Goal: Understand process/instructions: Learn how to perform a task or action

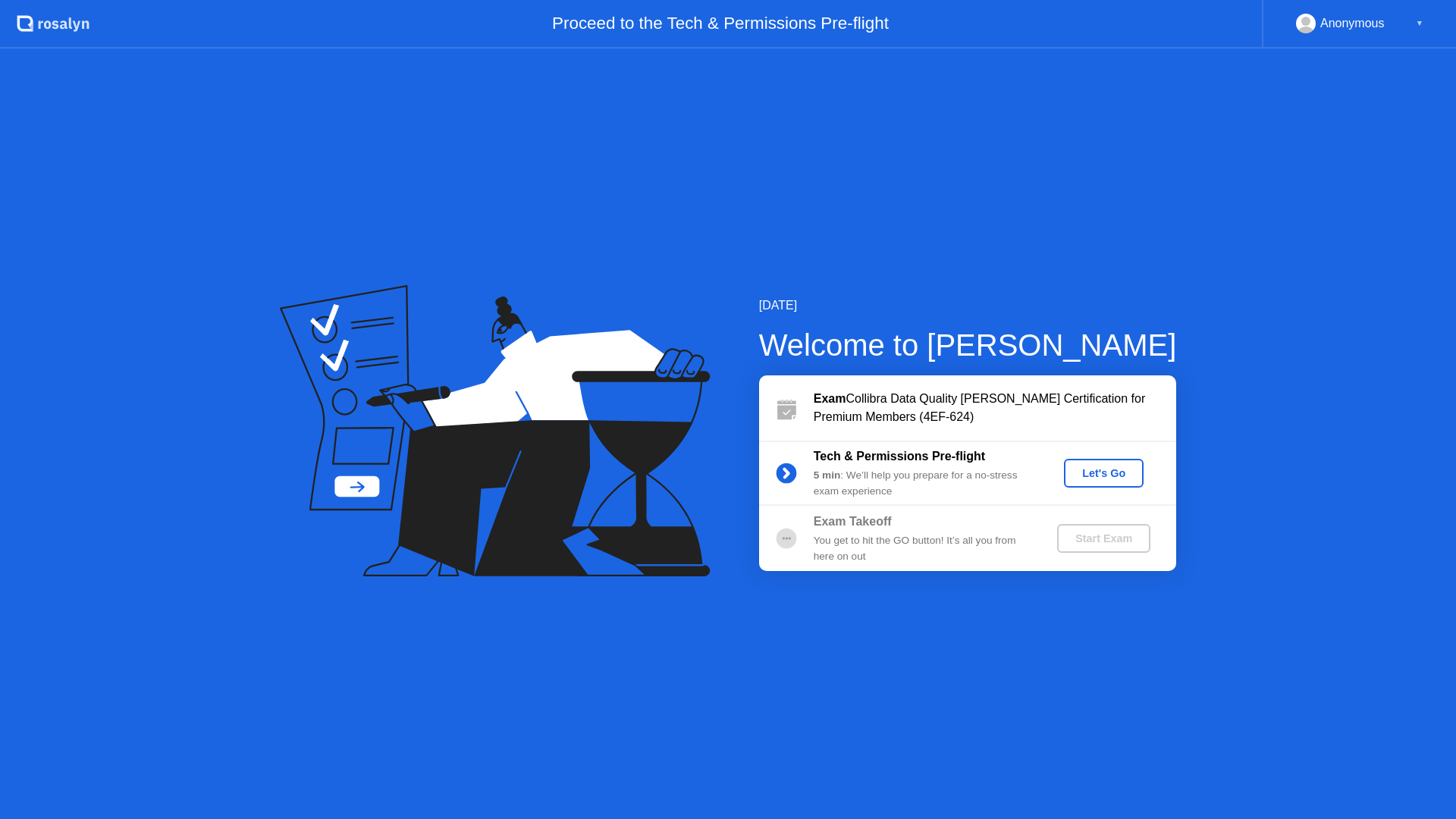
click at [1121, 469] on div "Let's Go" at bounding box center [1103, 473] width 67 height 12
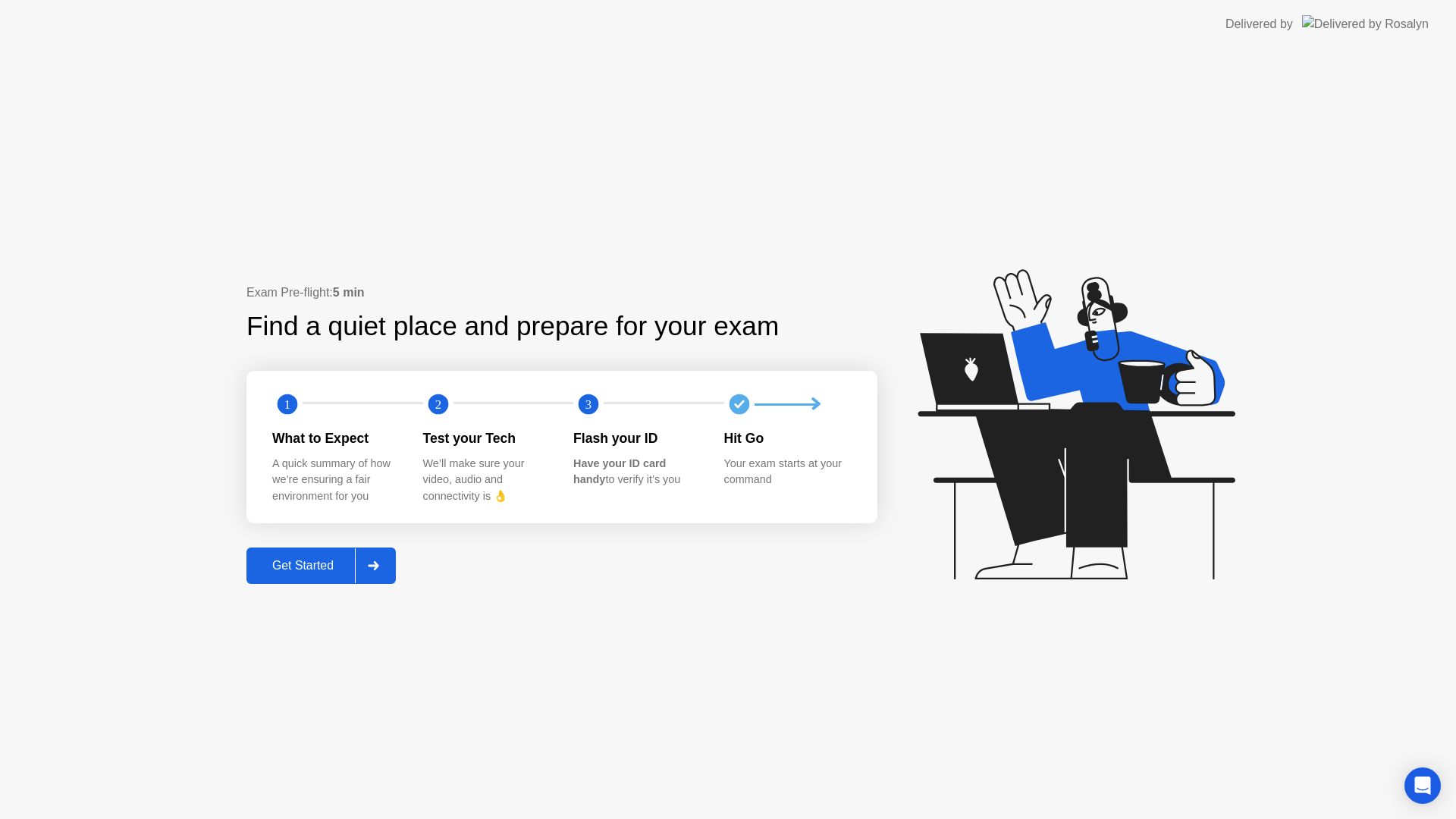
click at [311, 566] on div "Get Started" at bounding box center [302, 566] width 104 height 14
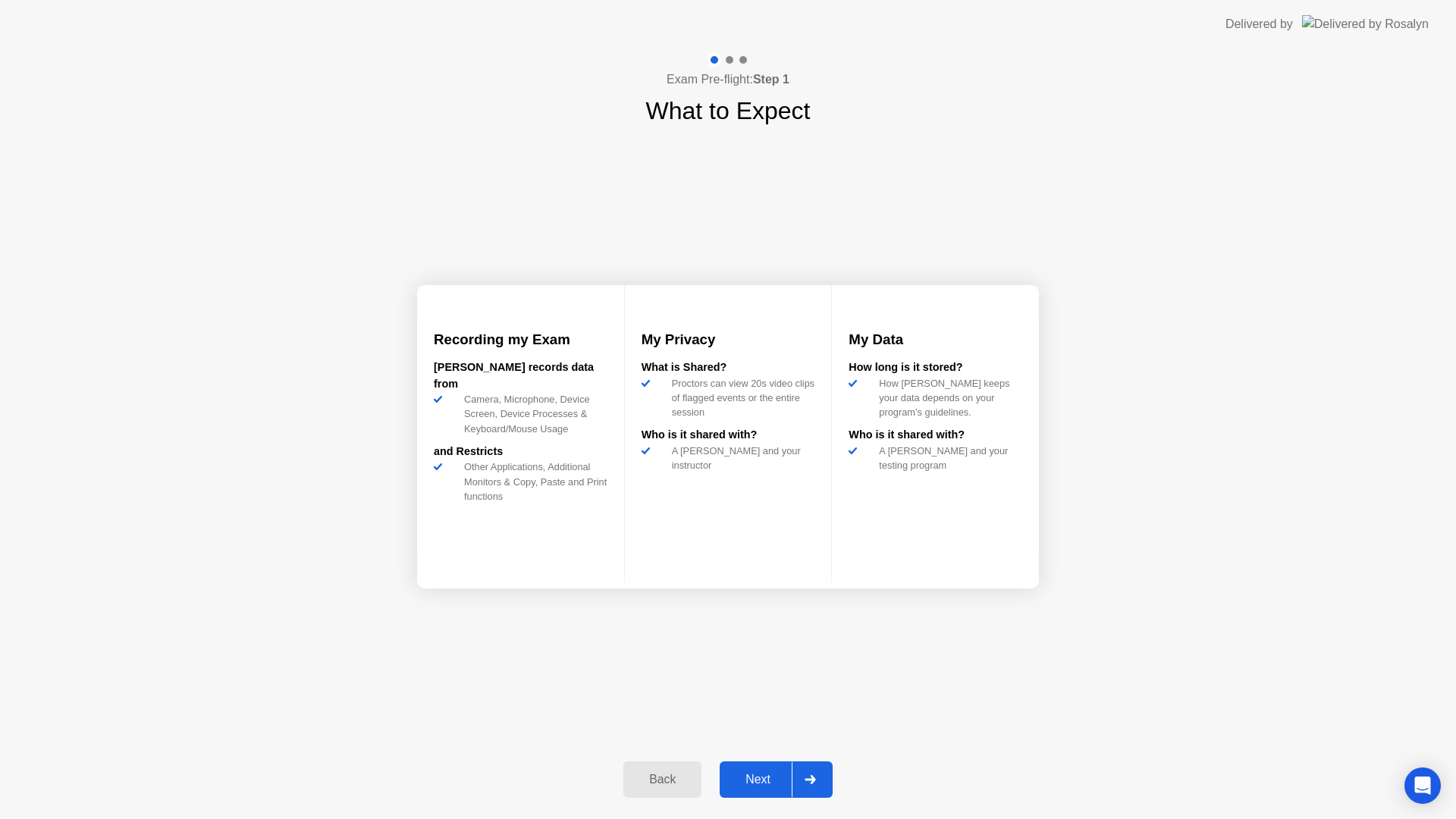
click at [761, 782] on div "Next" at bounding box center [757, 779] width 67 height 14
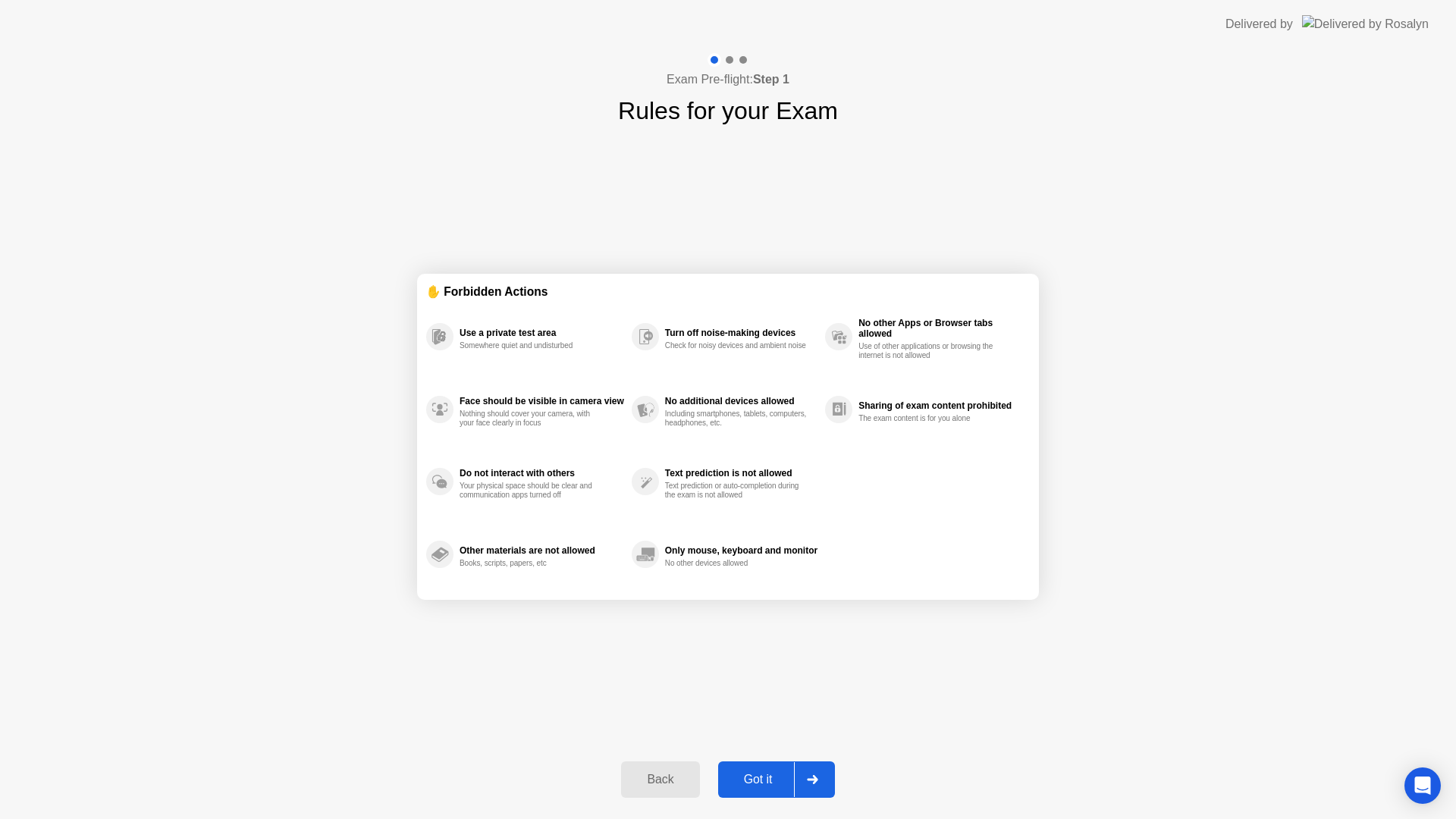
click at [761, 782] on div "Got it" at bounding box center [759, 779] width 71 height 14
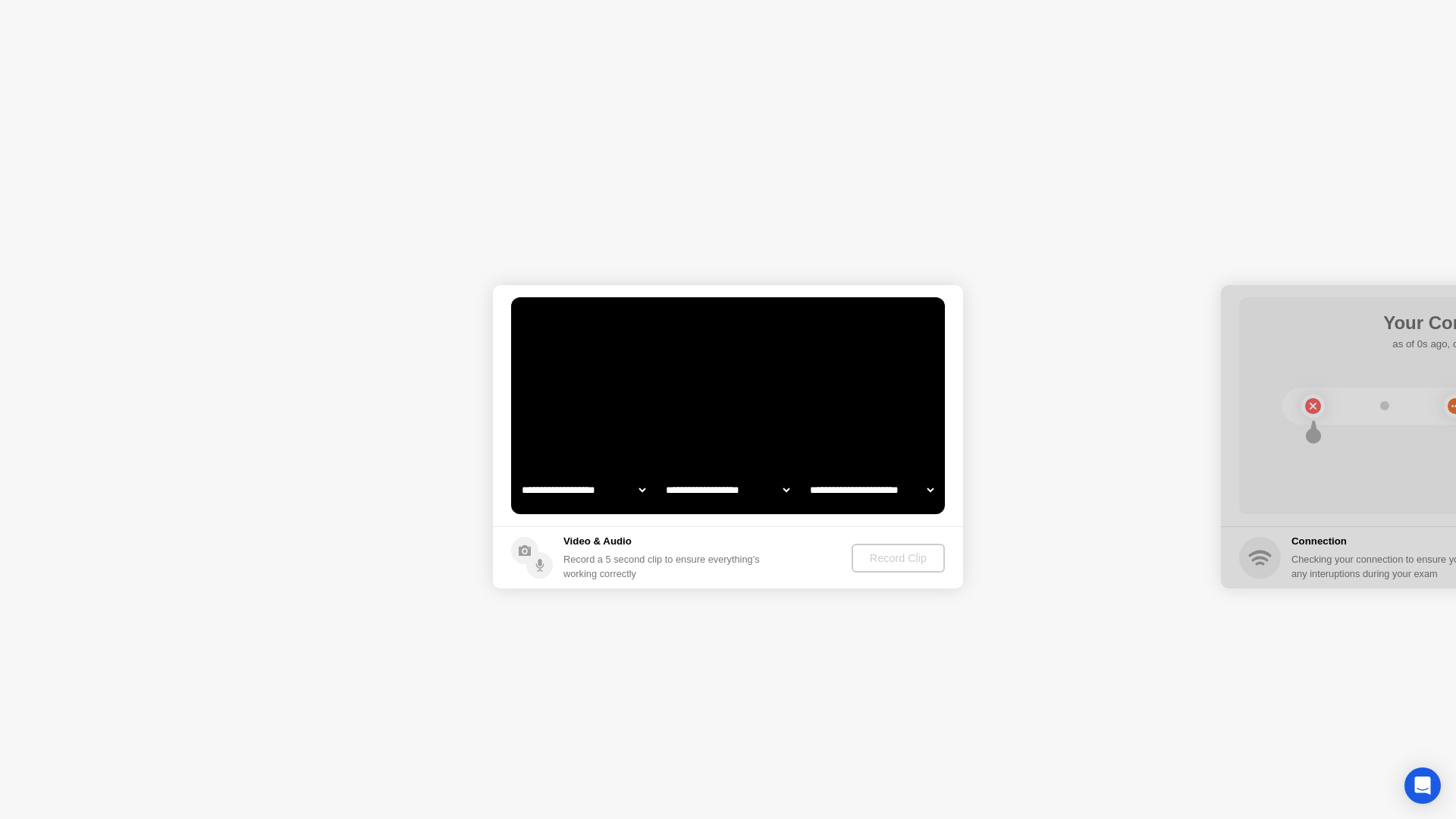
select select "**********"
select select "*******"
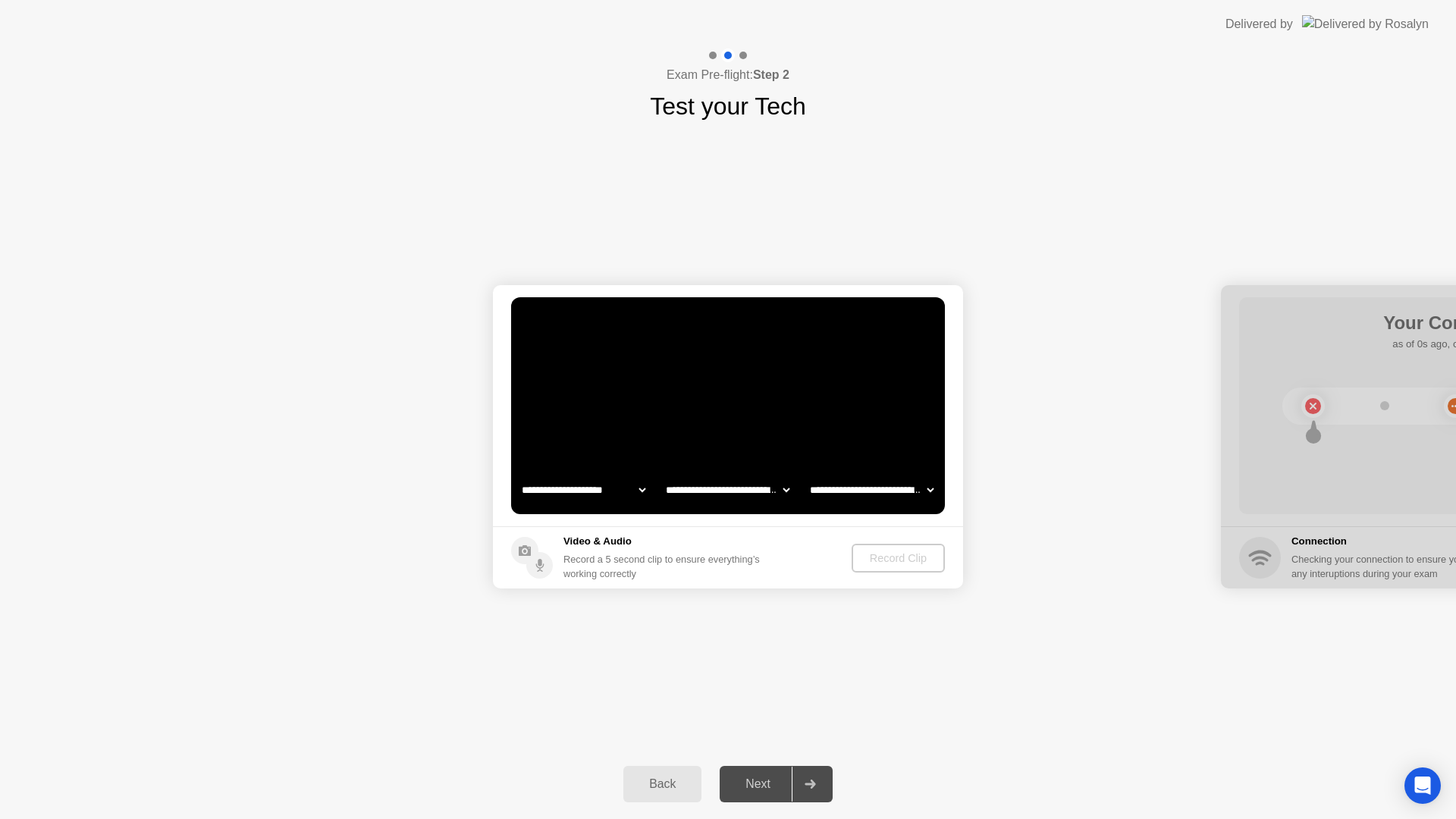
click at [645, 489] on select "**********" at bounding box center [583, 490] width 130 height 31
click at [753, 782] on div "Next" at bounding box center [757, 784] width 67 height 14
click at [644, 490] on select "**********" at bounding box center [583, 490] width 130 height 31
select select "**********"
click at [760, 779] on div "Next" at bounding box center [757, 784] width 67 height 14
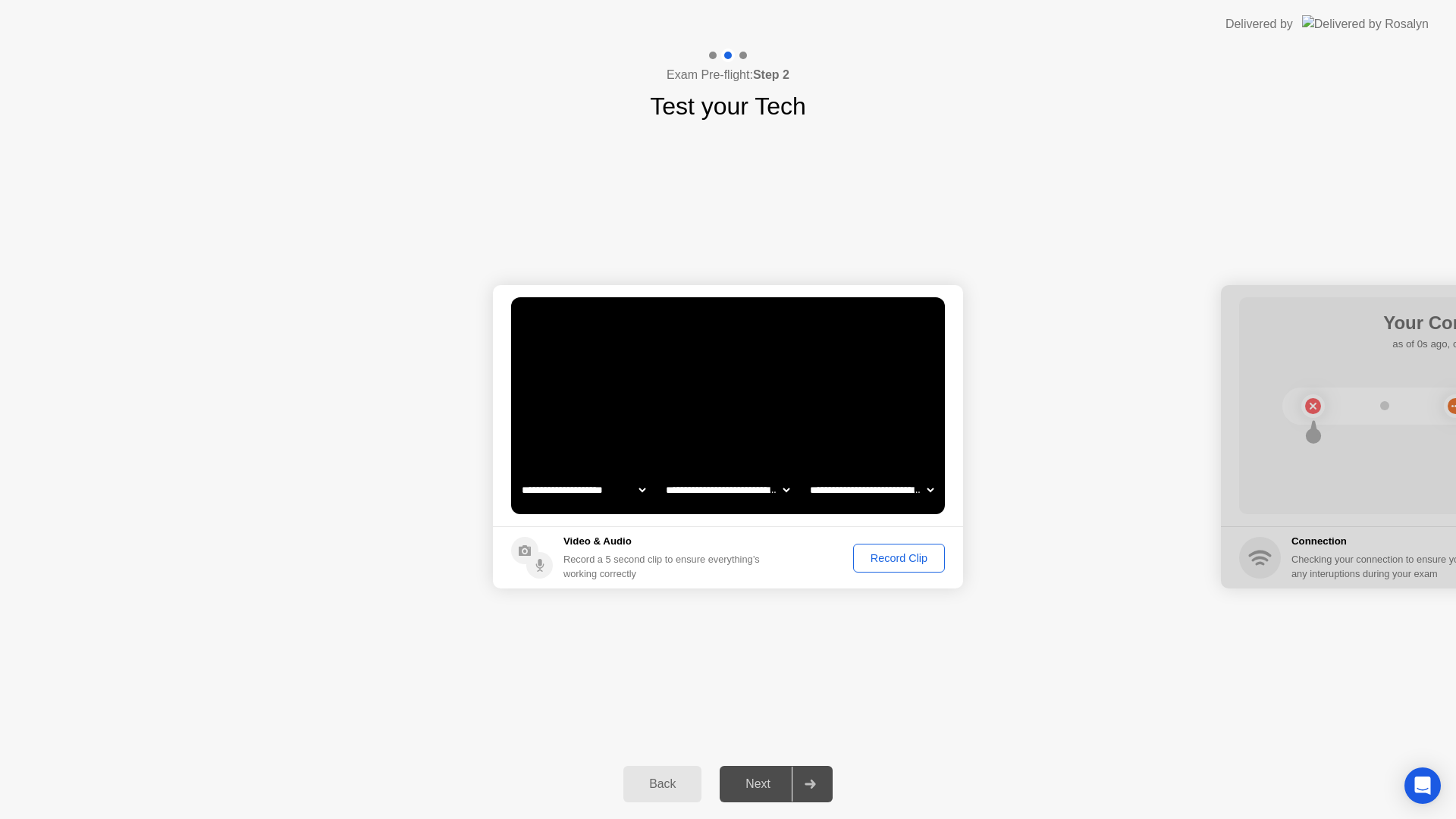
click at [760, 779] on div "Next" at bounding box center [757, 784] width 67 height 14
click at [879, 556] on div "Record Clip" at bounding box center [898, 558] width 81 height 12
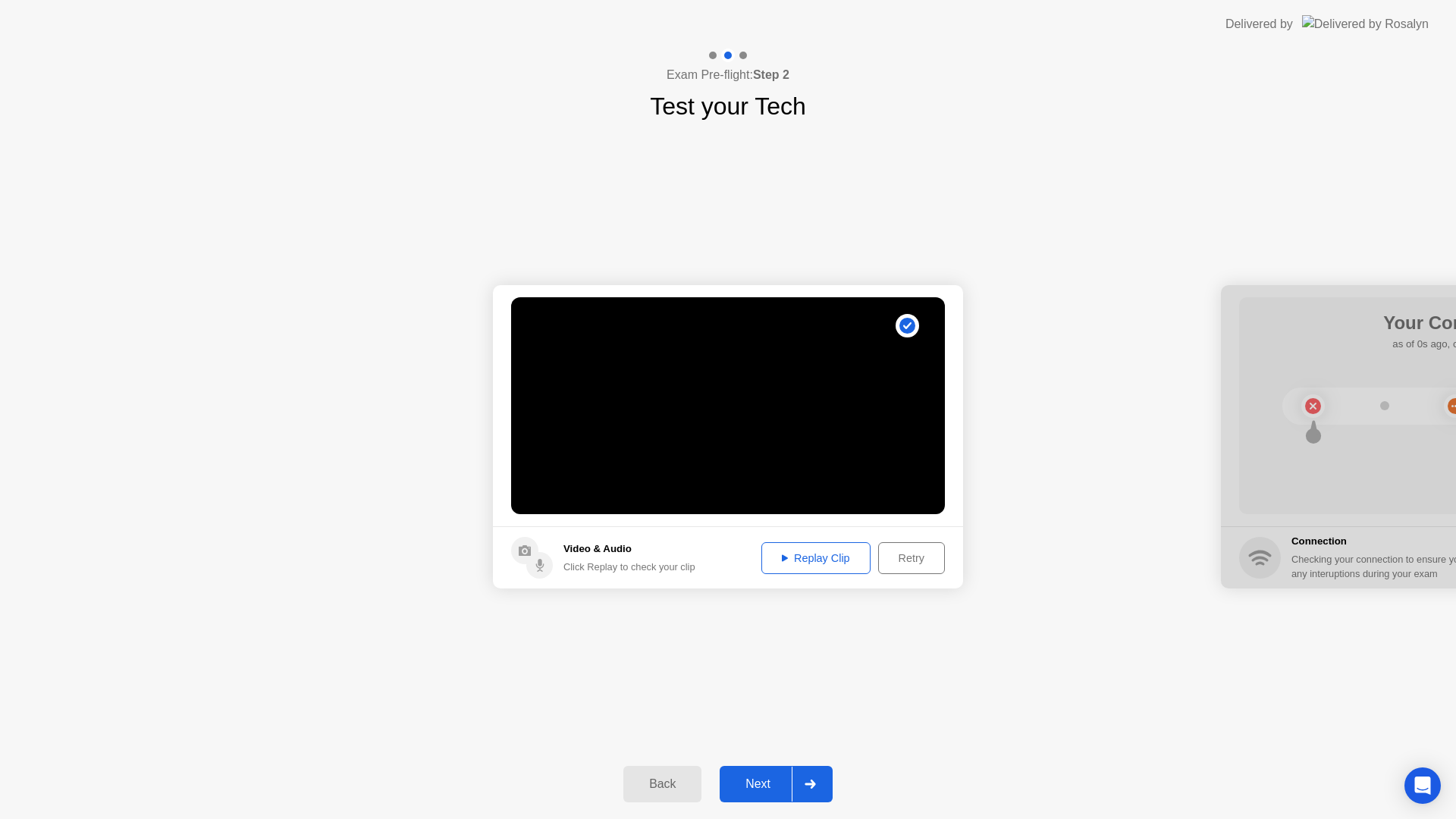
click at [831, 555] on div "Replay Clip" at bounding box center [815, 558] width 99 height 12
click at [758, 787] on div "Next" at bounding box center [757, 784] width 67 height 14
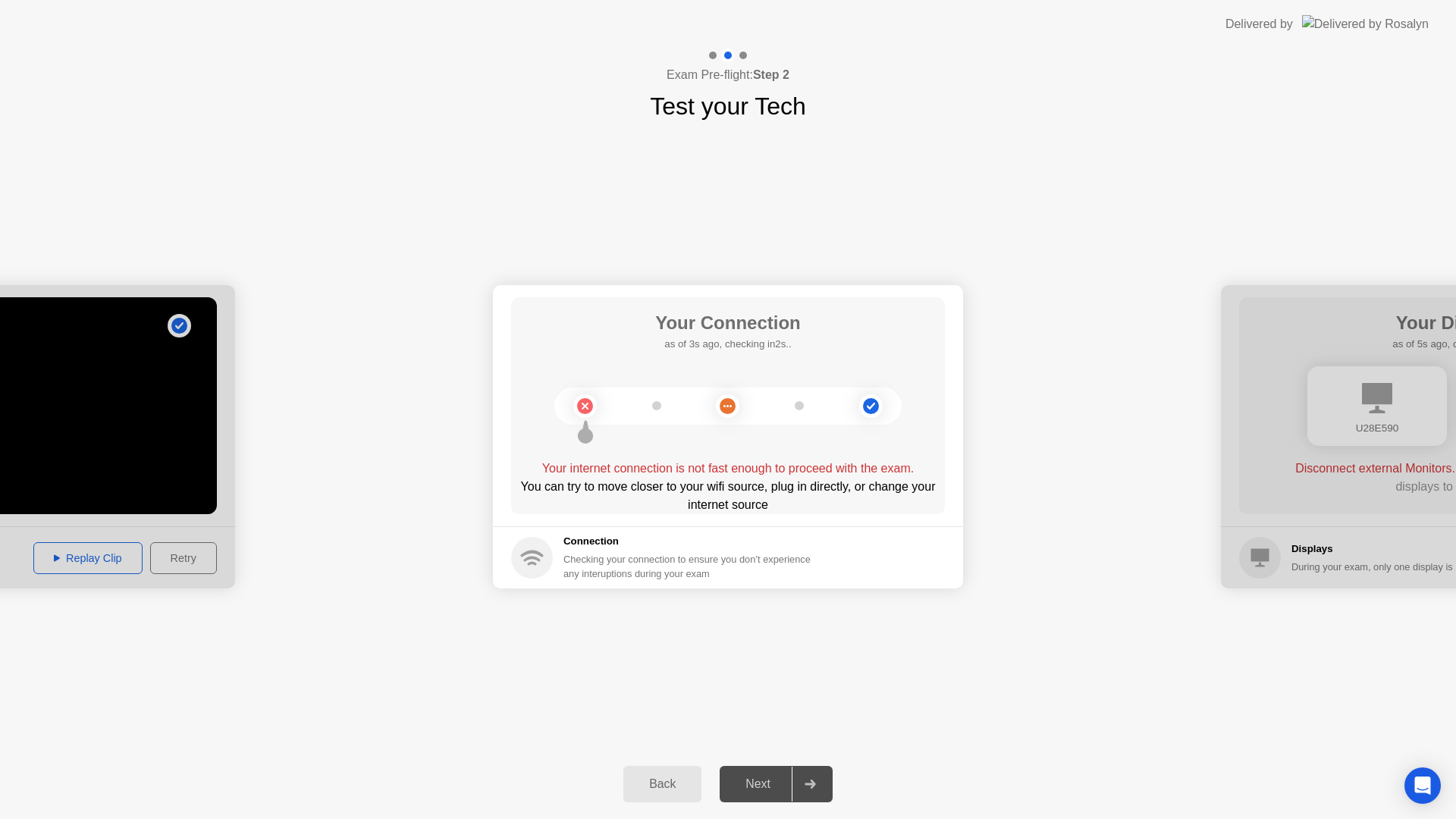
click at [598, 483] on div "You can try to move closer to your wifi source, plug in directly, or change you…" at bounding box center [728, 495] width 434 height 37
click at [843, 485] on div "Your internet connection is not fast enough to proceed with the exam. You can t…" at bounding box center [728, 481] width 434 height 42
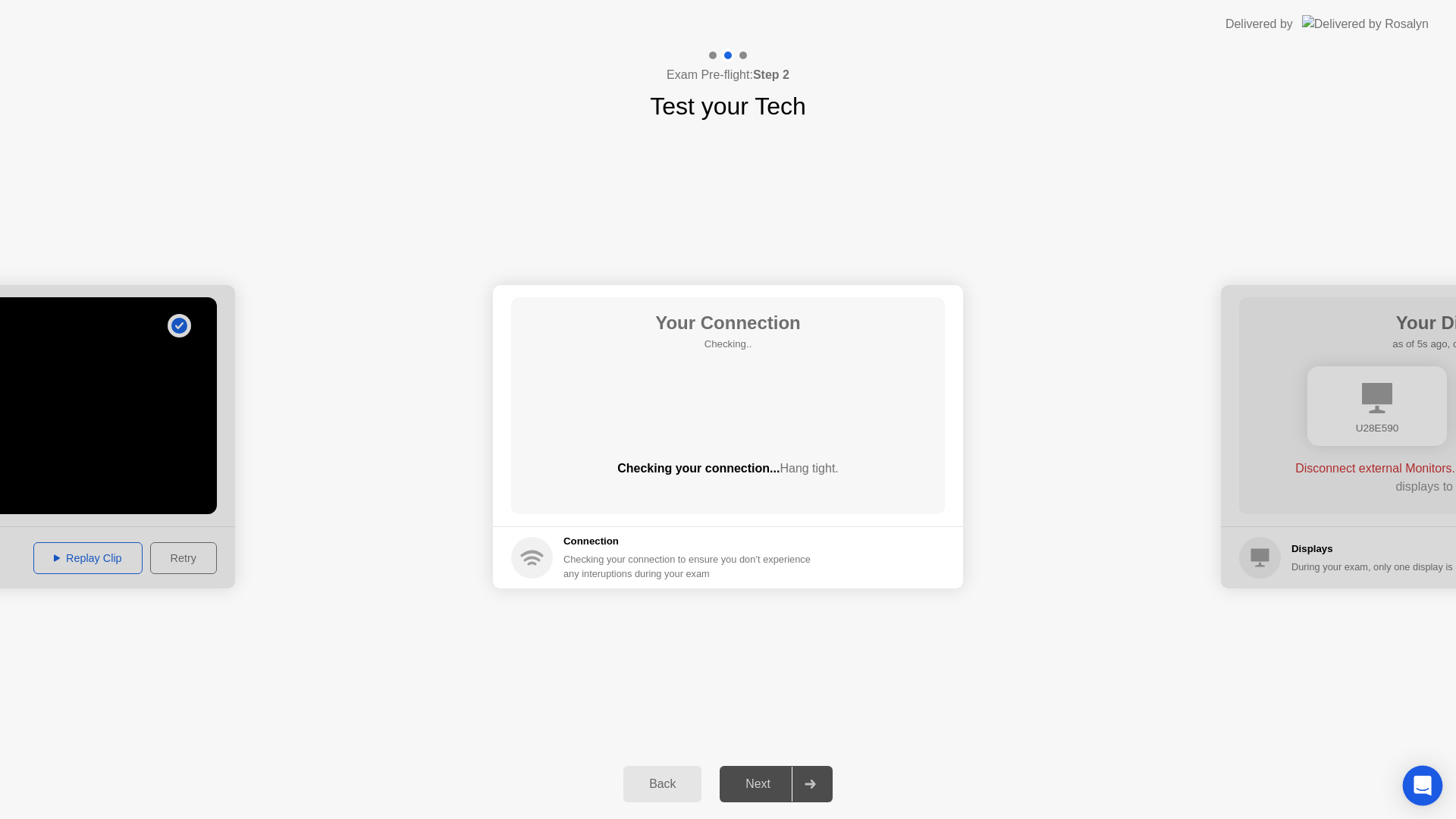
click at [1427, 789] on icon "Open Intercom Messenger" at bounding box center [1422, 785] width 20 height 20
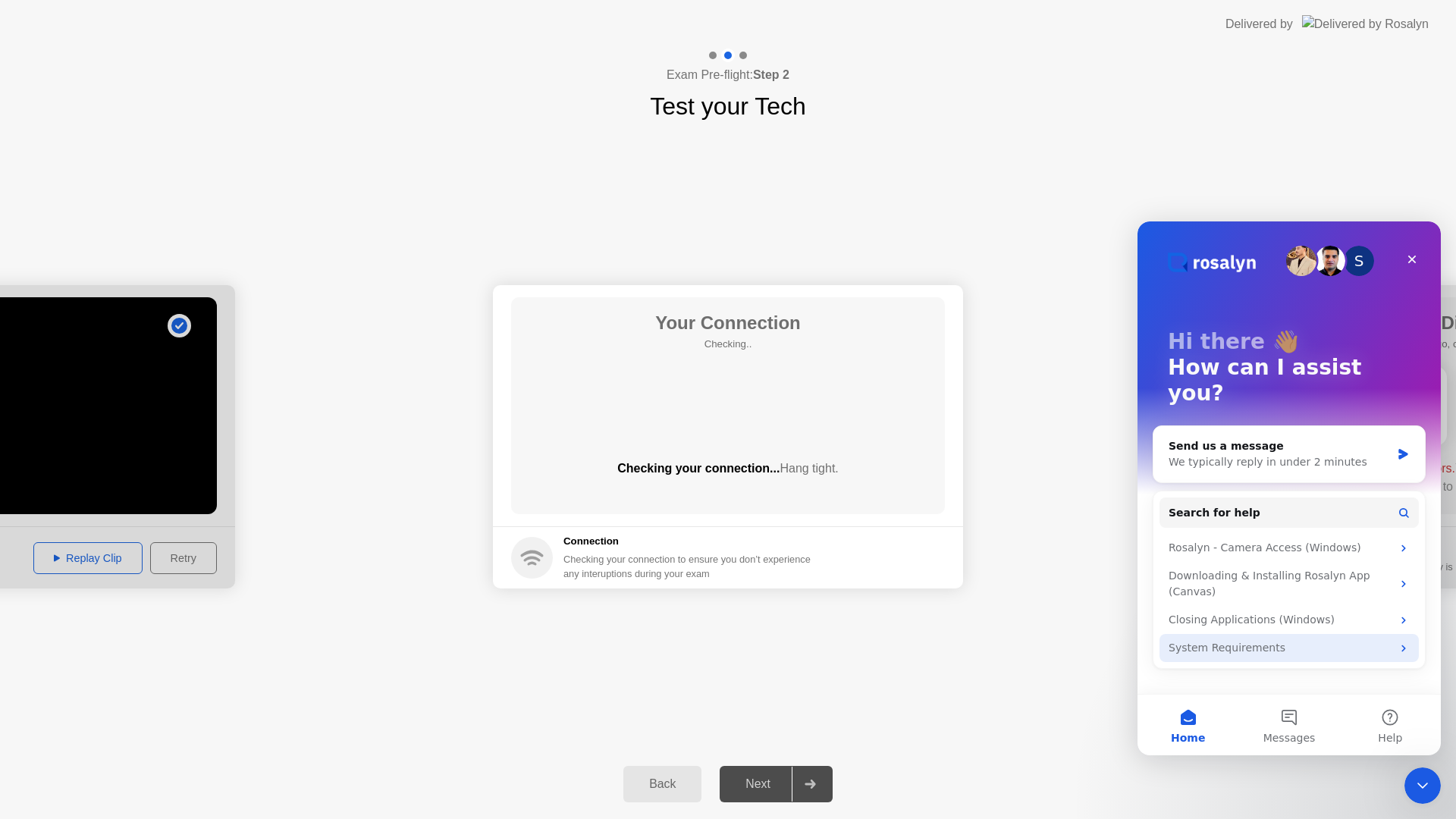
click at [1405, 642] on icon "Intercom messenger" at bounding box center [1403, 648] width 12 height 12
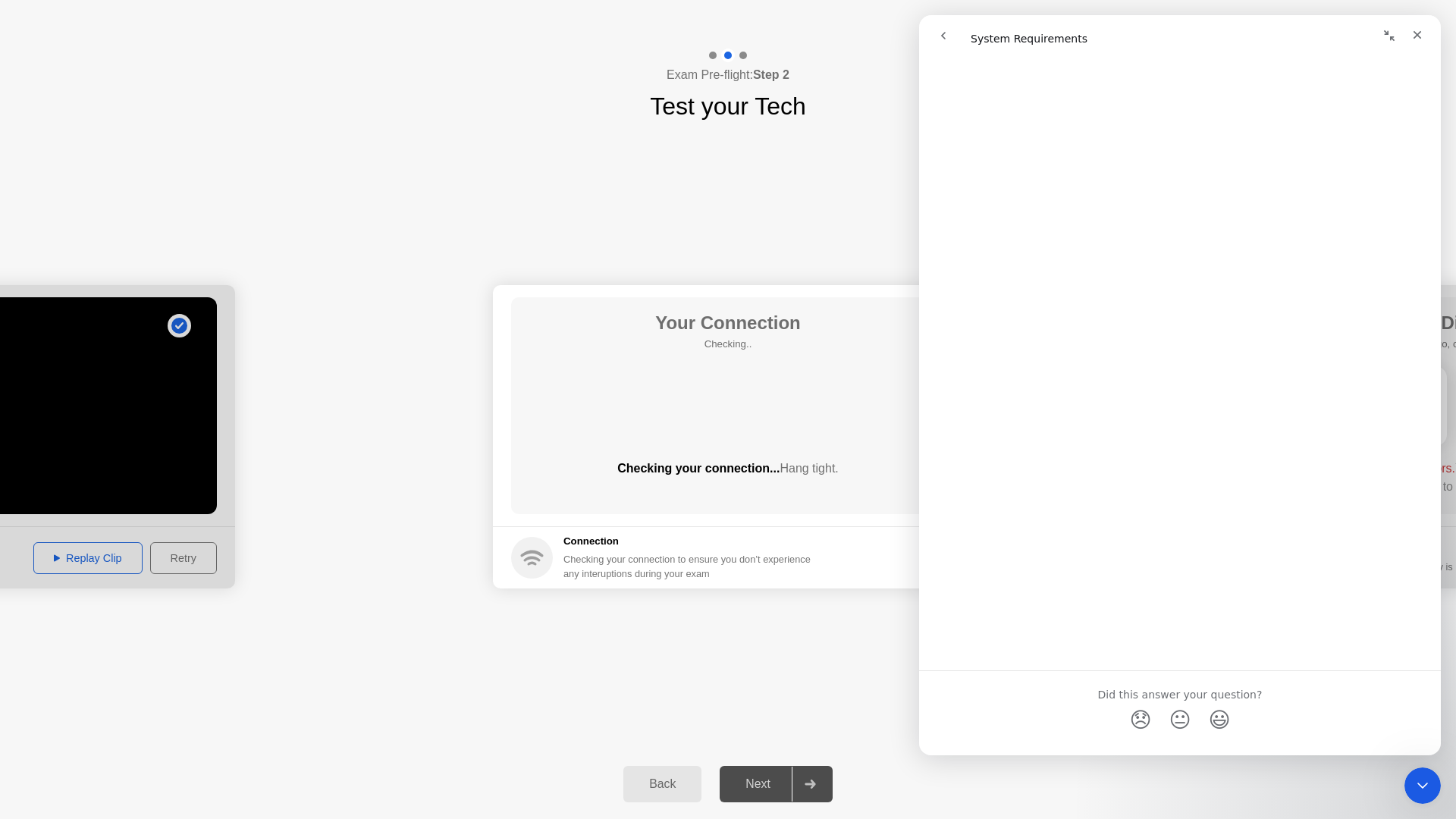
scroll to position [243, 0]
click at [1137, 700] on span "😞" at bounding box center [1140, 692] width 30 height 40
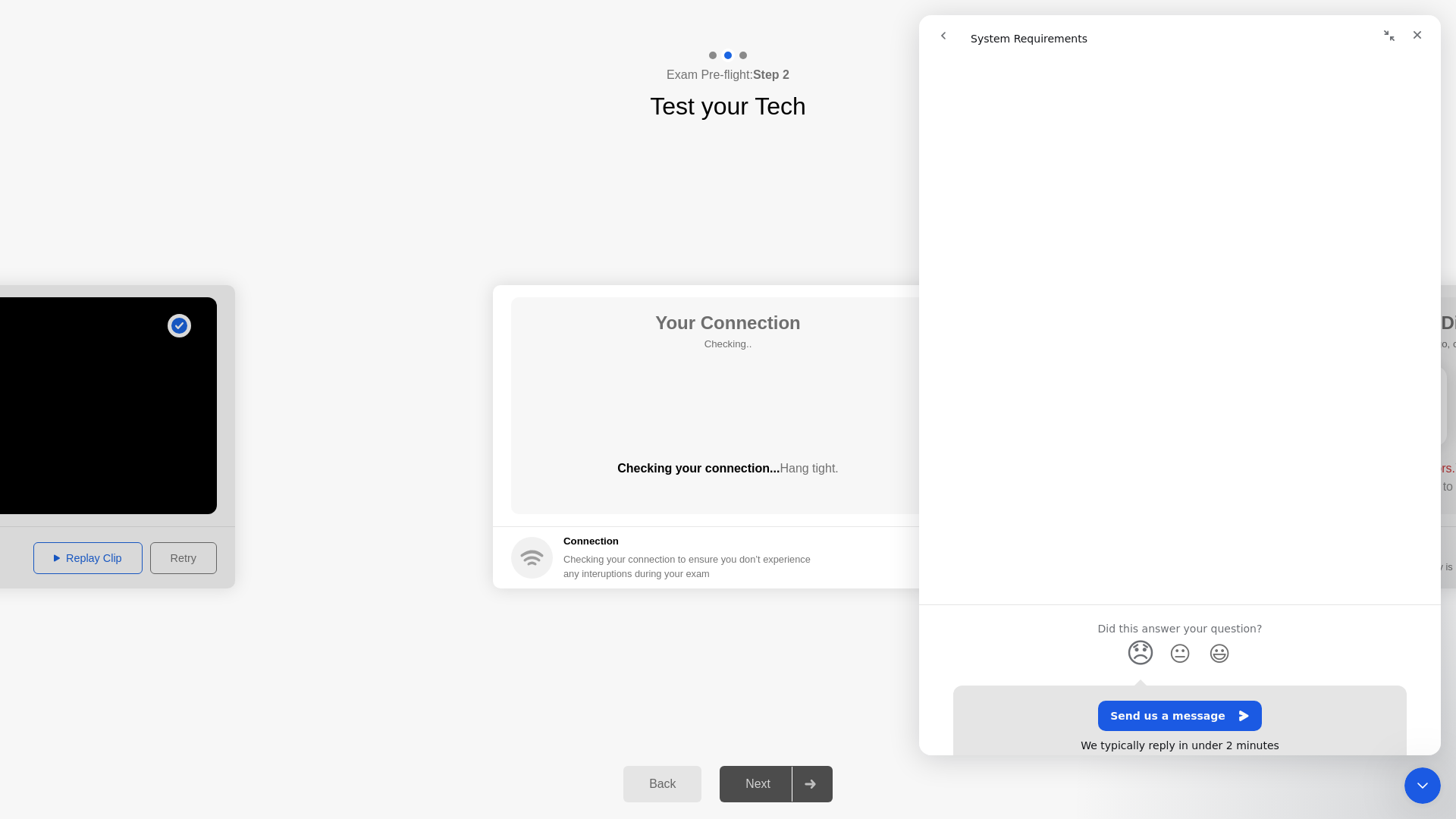
scroll to position [348, 0]
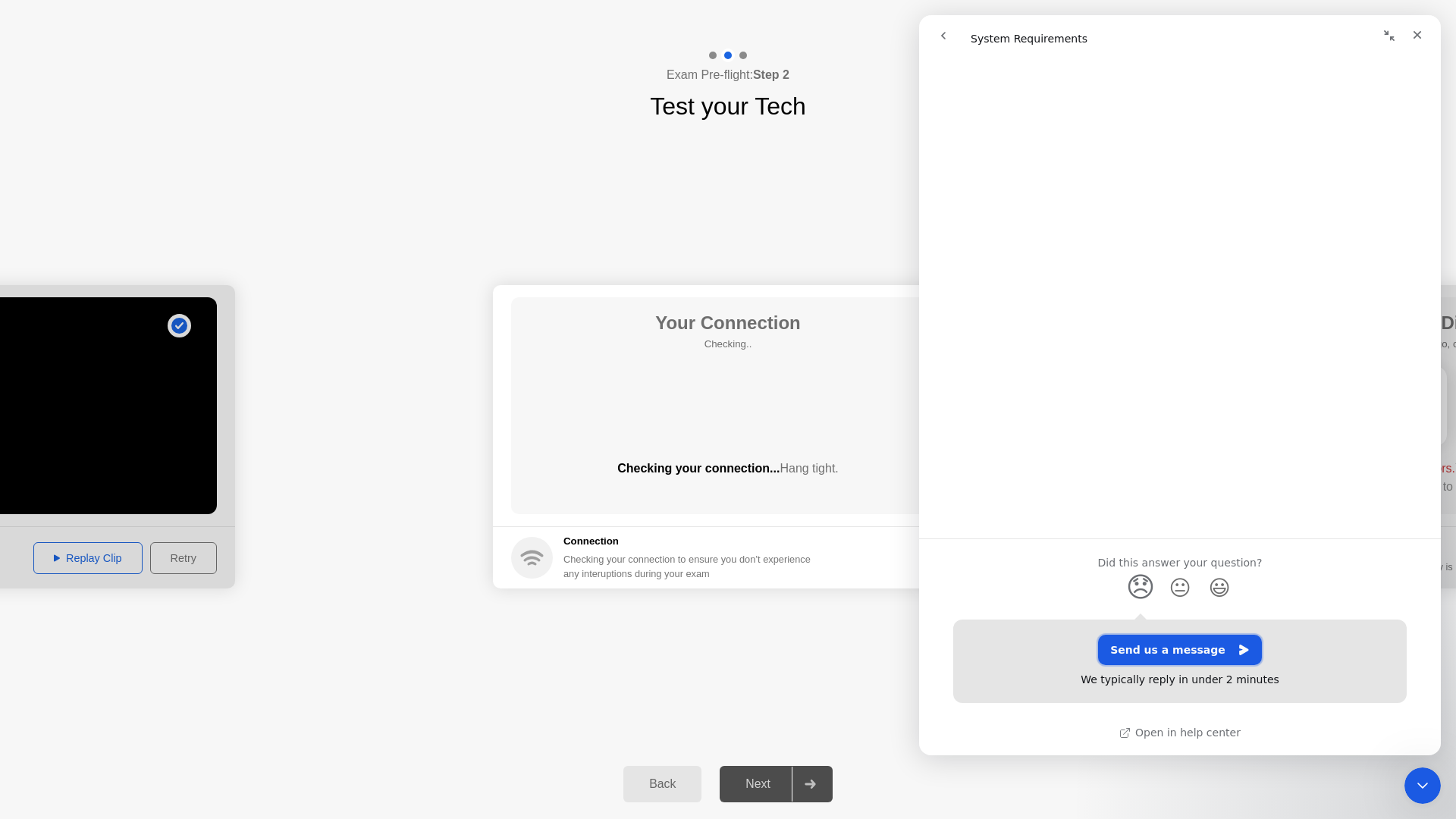
click at [1174, 659] on button "Send us a message" at bounding box center [1179, 650] width 164 height 31
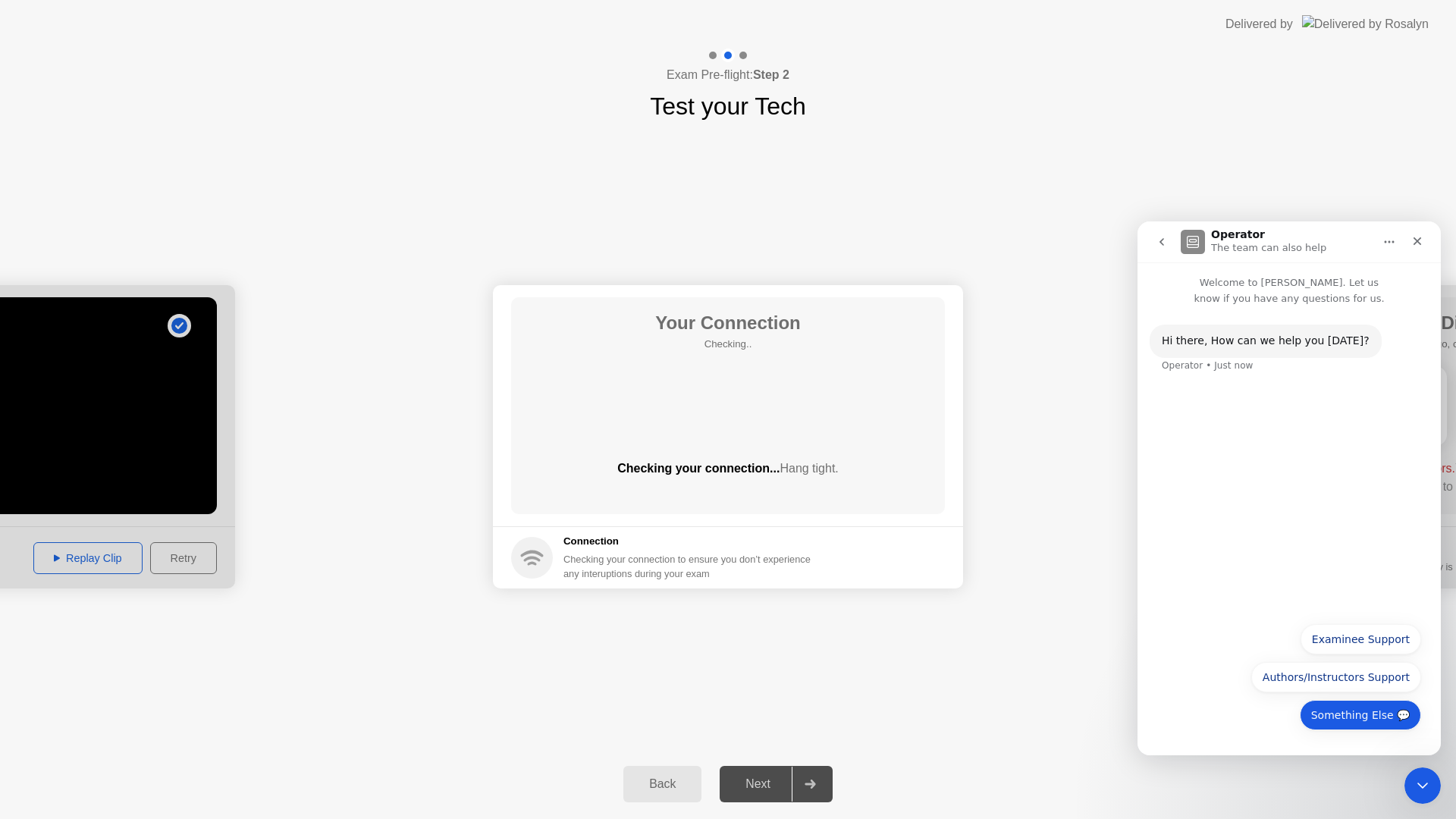
click at [1353, 713] on button "Something Else 💬" at bounding box center [1360, 715] width 121 height 31
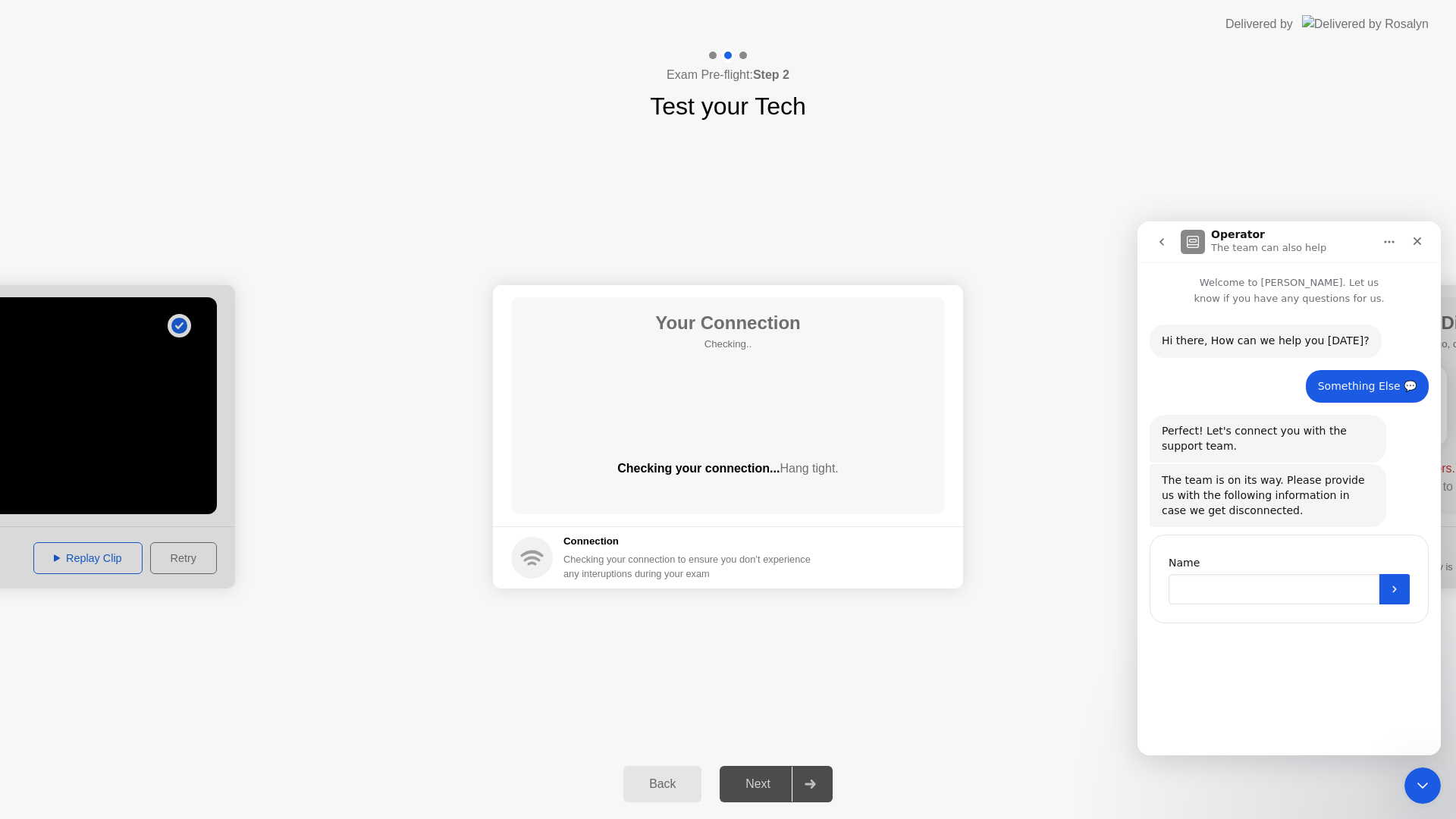
click at [1216, 592] on input "Name" at bounding box center [1273, 590] width 211 height 31
type input "**********"
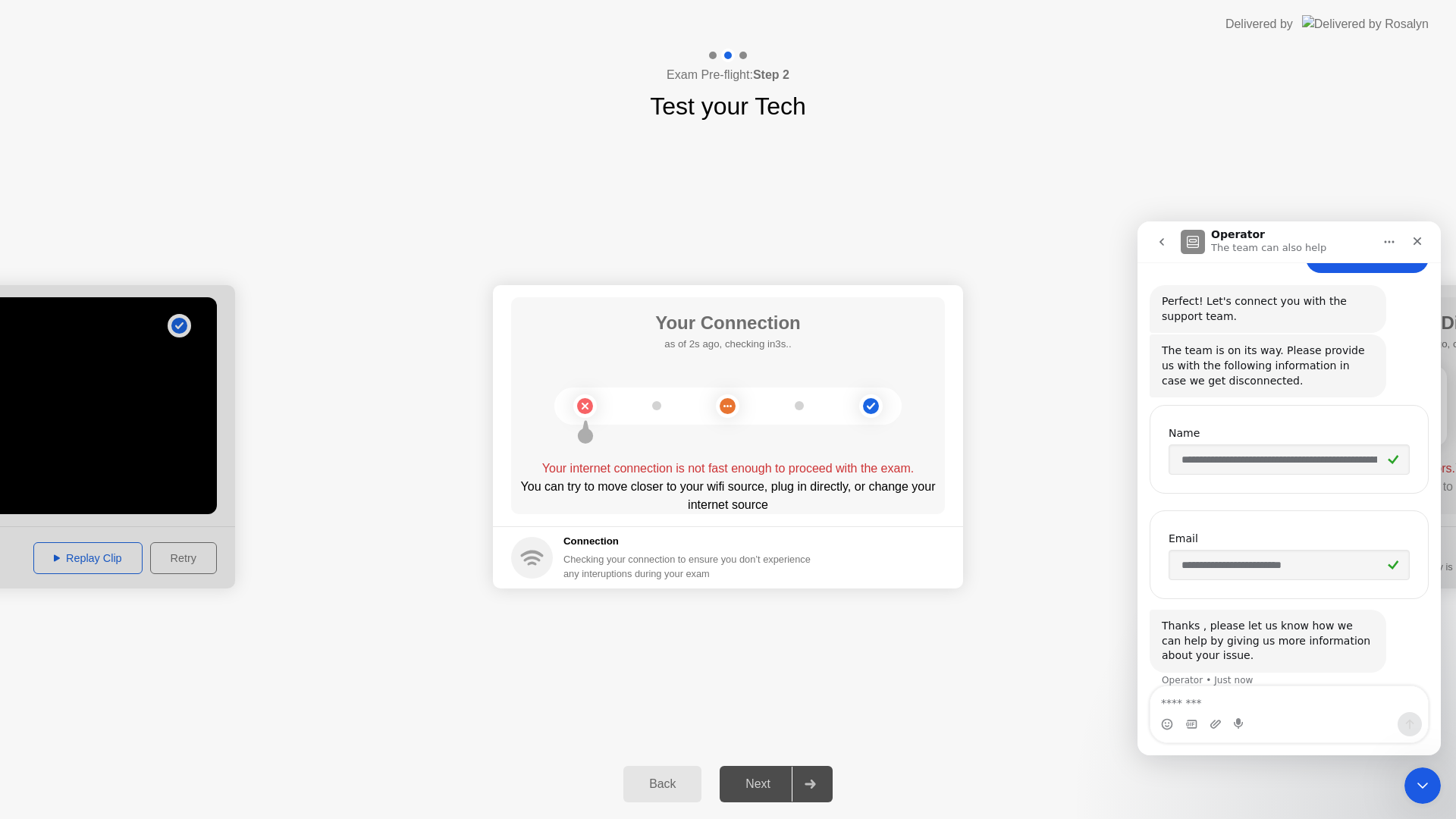
scroll to position [148, 0]
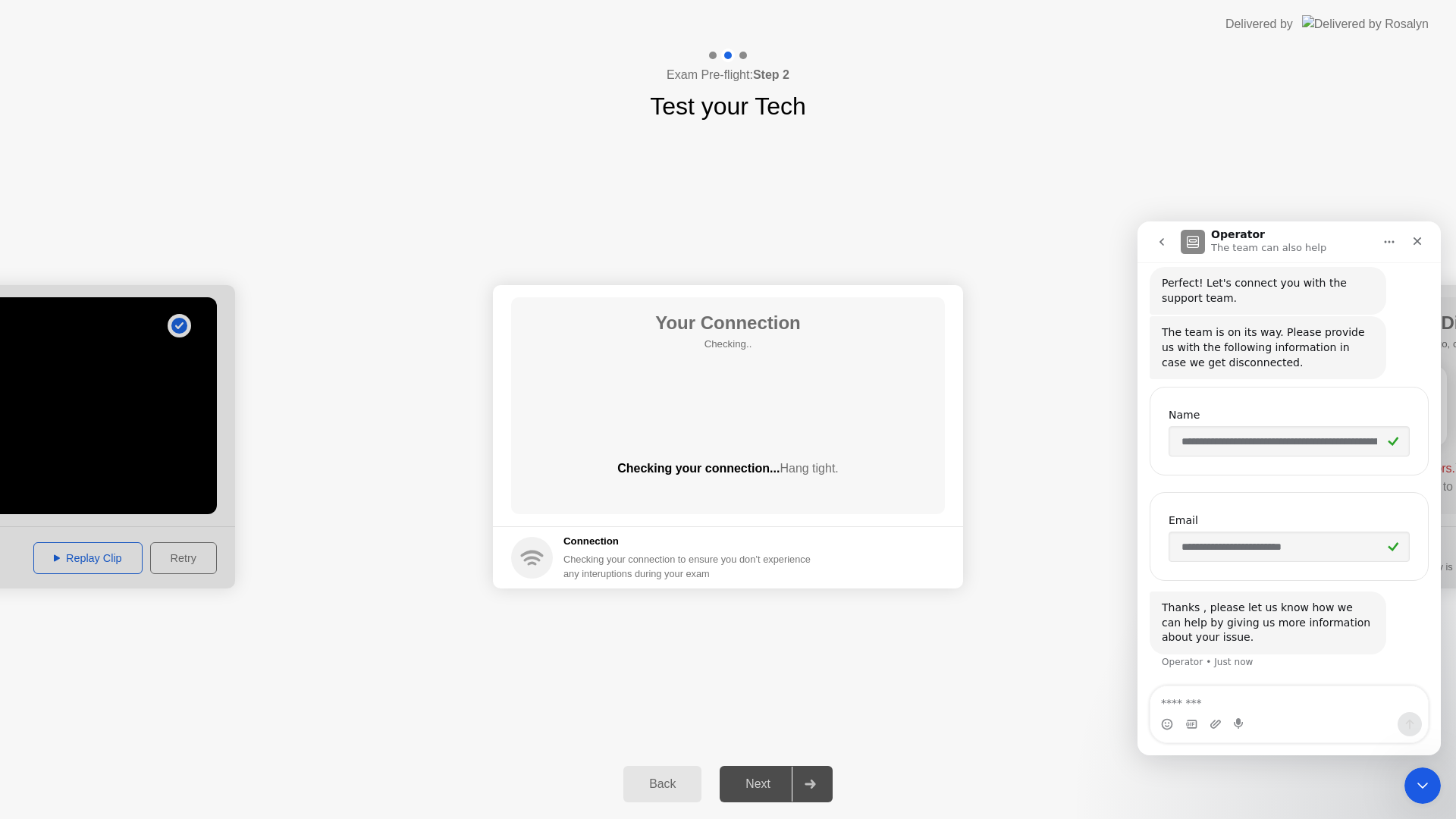
click at [1188, 442] on input "**********" at bounding box center [1289, 442] width 241 height 31
click at [1234, 706] on textarea "Message…" at bounding box center [1289, 699] width 278 height 25
type textarea "*"
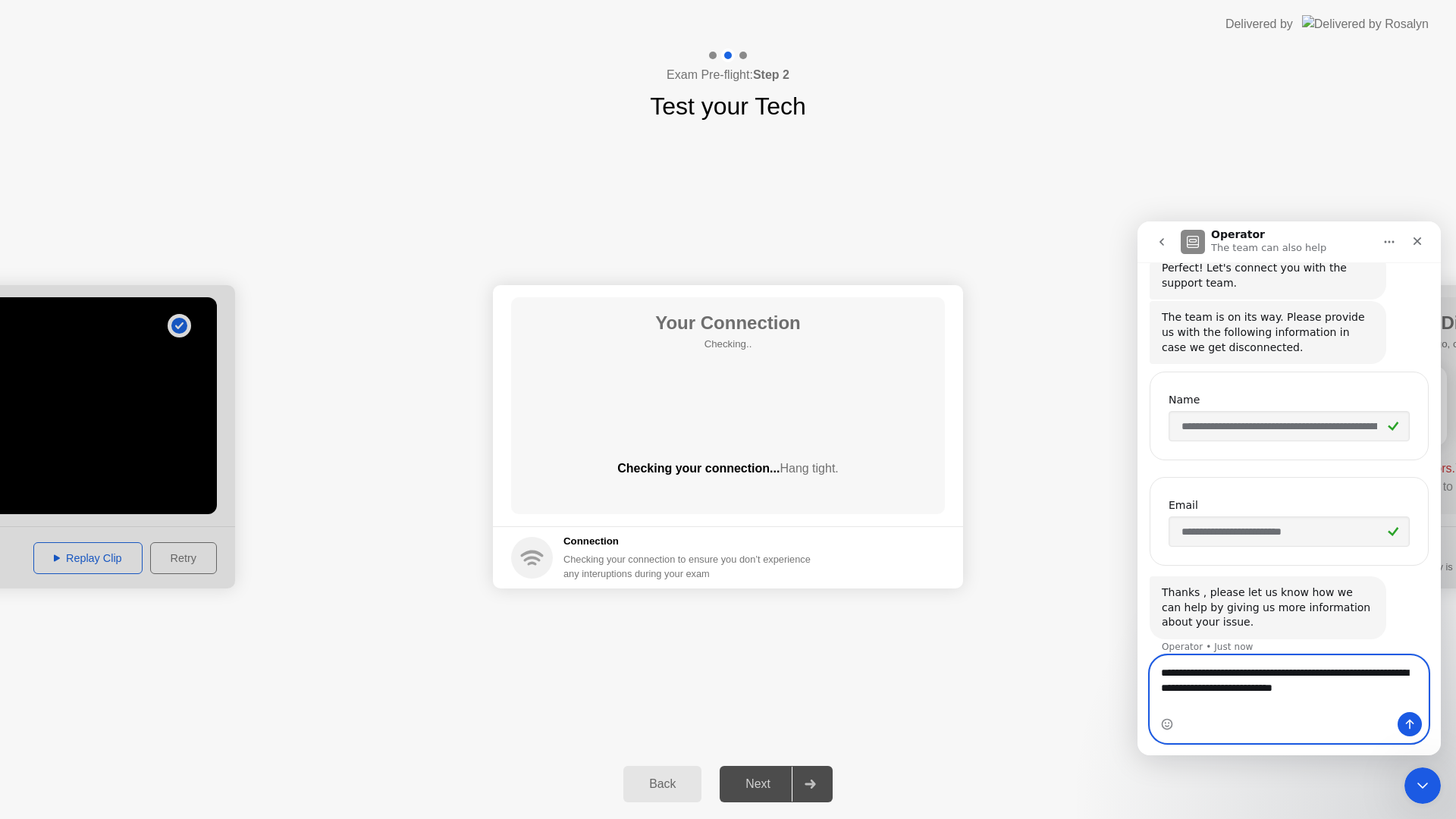
scroll to position [178, 0]
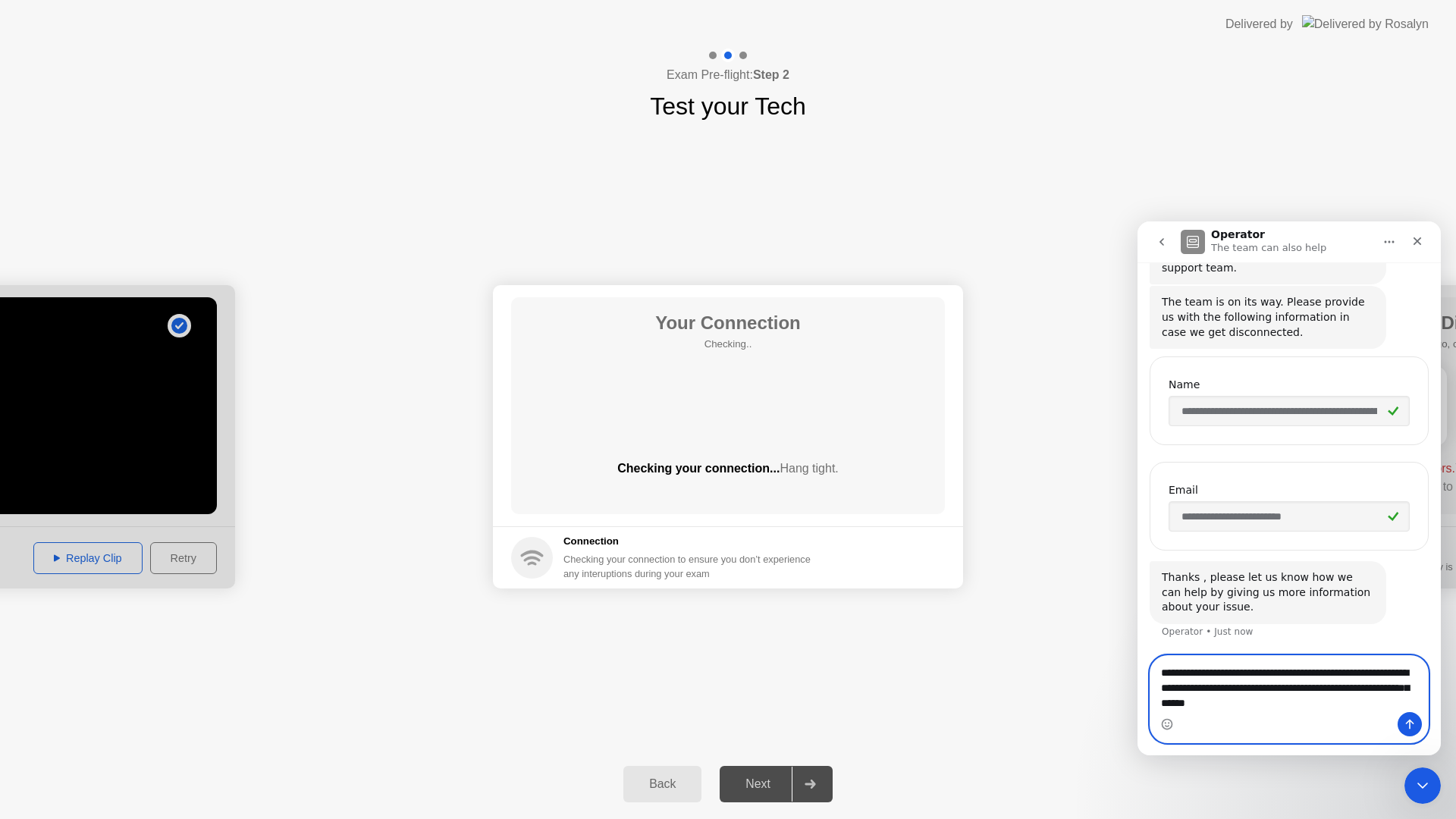
type textarea "**********"
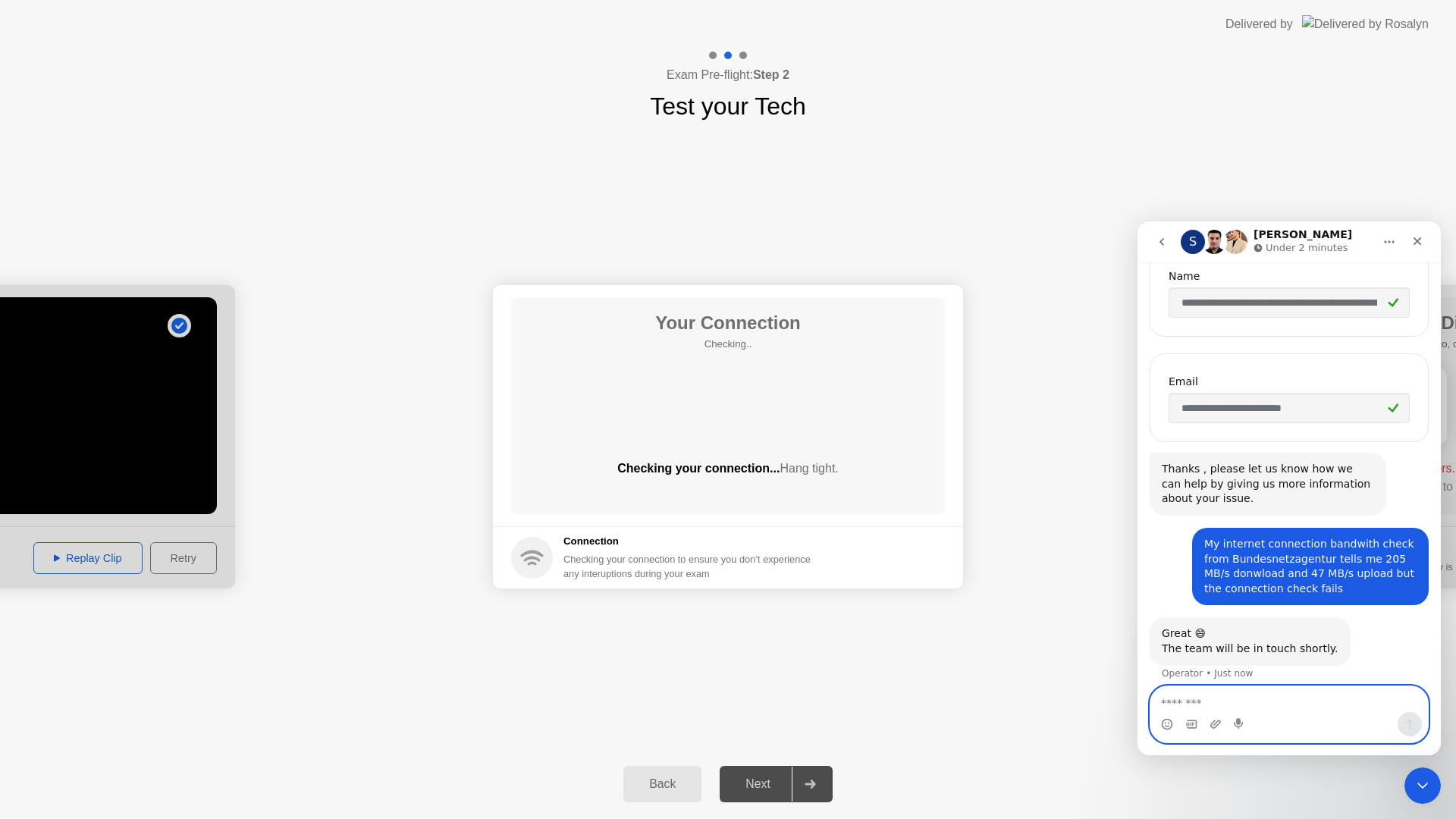
scroll to position [297, 0]
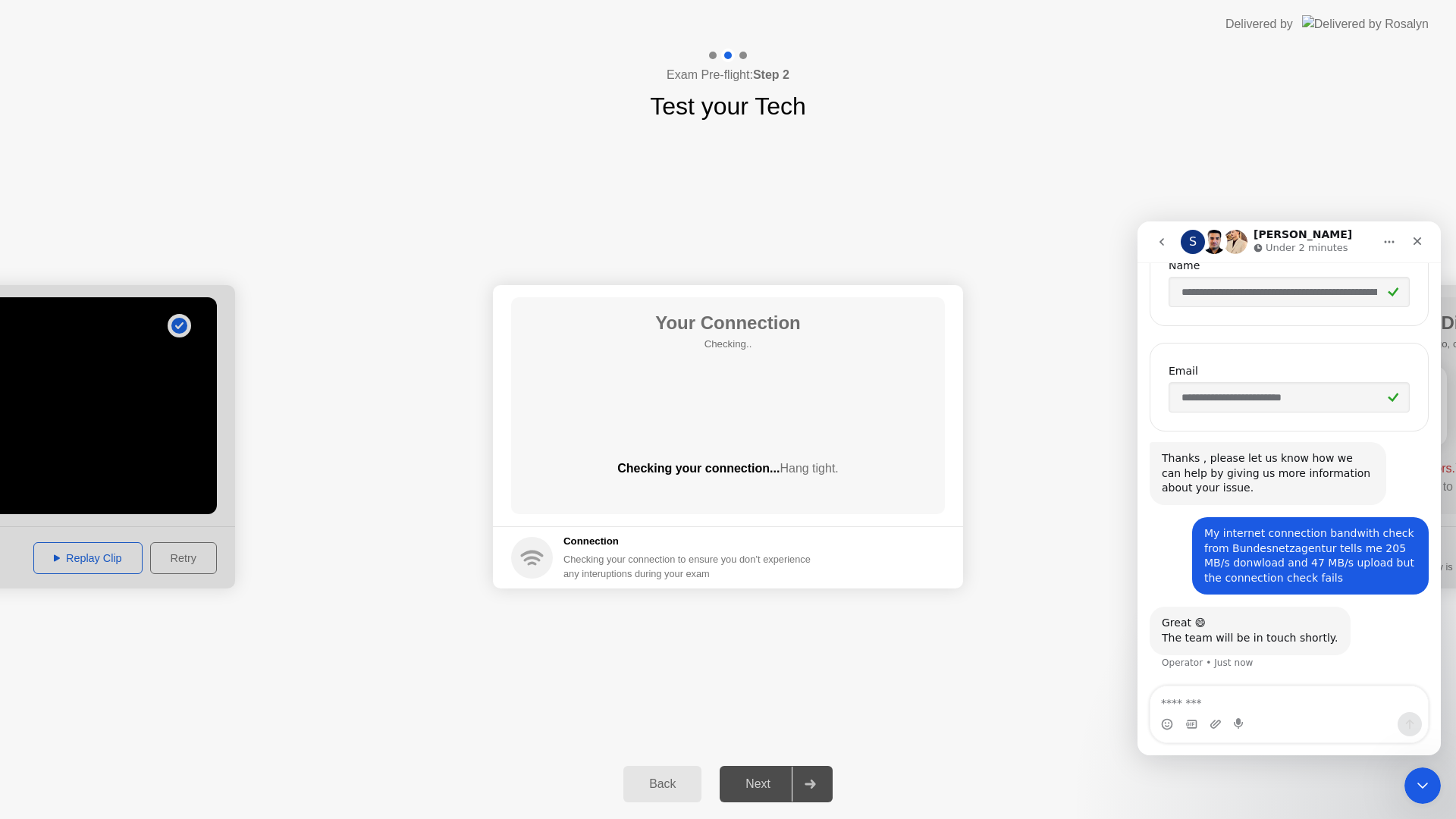
click at [1288, 236] on h1 "[PERSON_NAME]" at bounding box center [1302, 234] width 99 height 11
click at [1190, 243] on div "S" at bounding box center [1193, 241] width 25 height 25
click at [1217, 243] on img "Intercom messenger" at bounding box center [1214, 241] width 25 height 25
click at [1236, 243] on img "Intercom messenger" at bounding box center [1235, 241] width 25 height 25
click at [1284, 245] on p "Under 2 minutes" at bounding box center [1306, 248] width 82 height 15
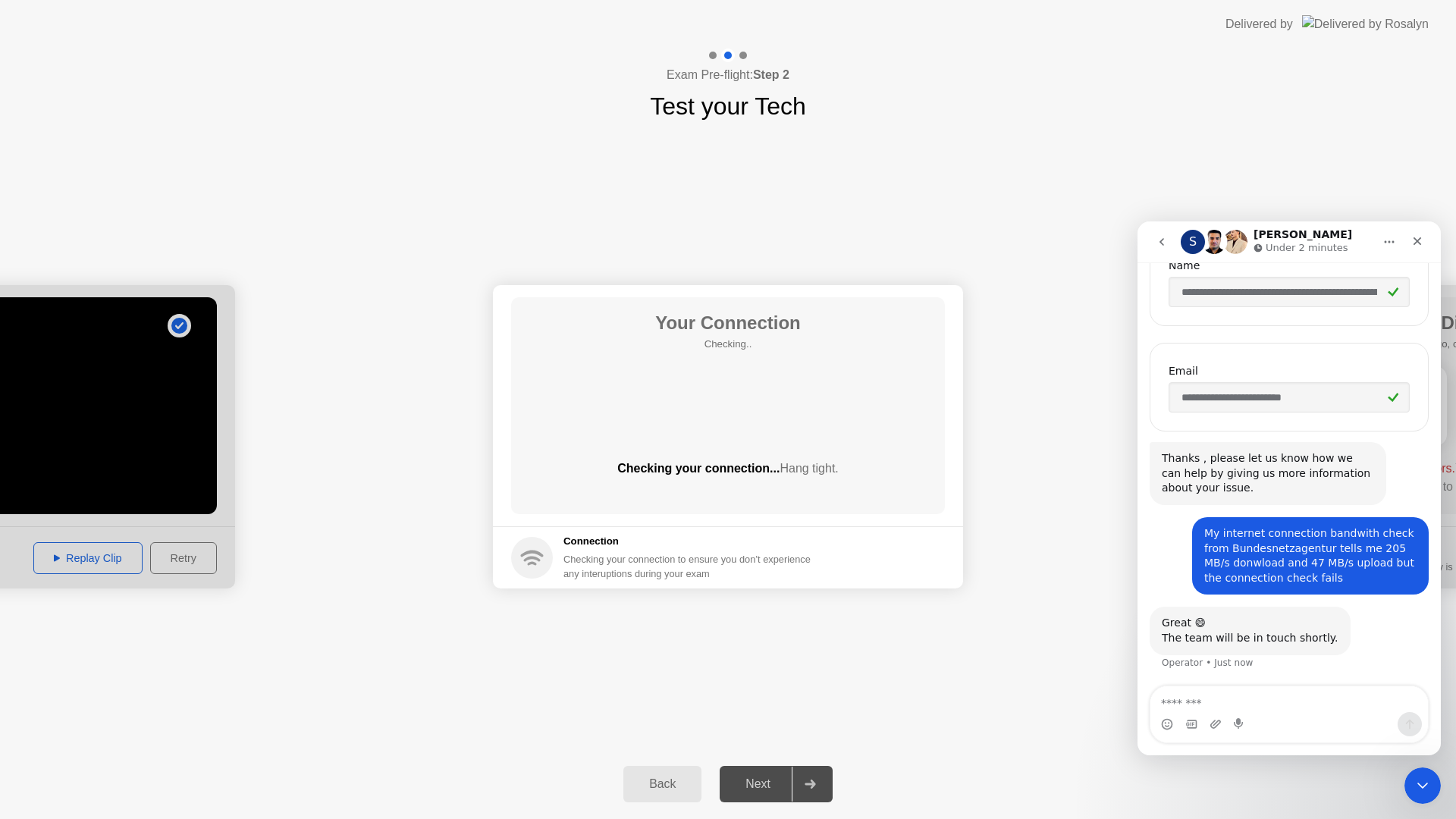
click at [1385, 245] on icon "Home" at bounding box center [1389, 242] width 12 height 12
click at [1362, 243] on div "S [PERSON_NAME] Under 2 minutes" at bounding box center [1277, 242] width 193 height 26
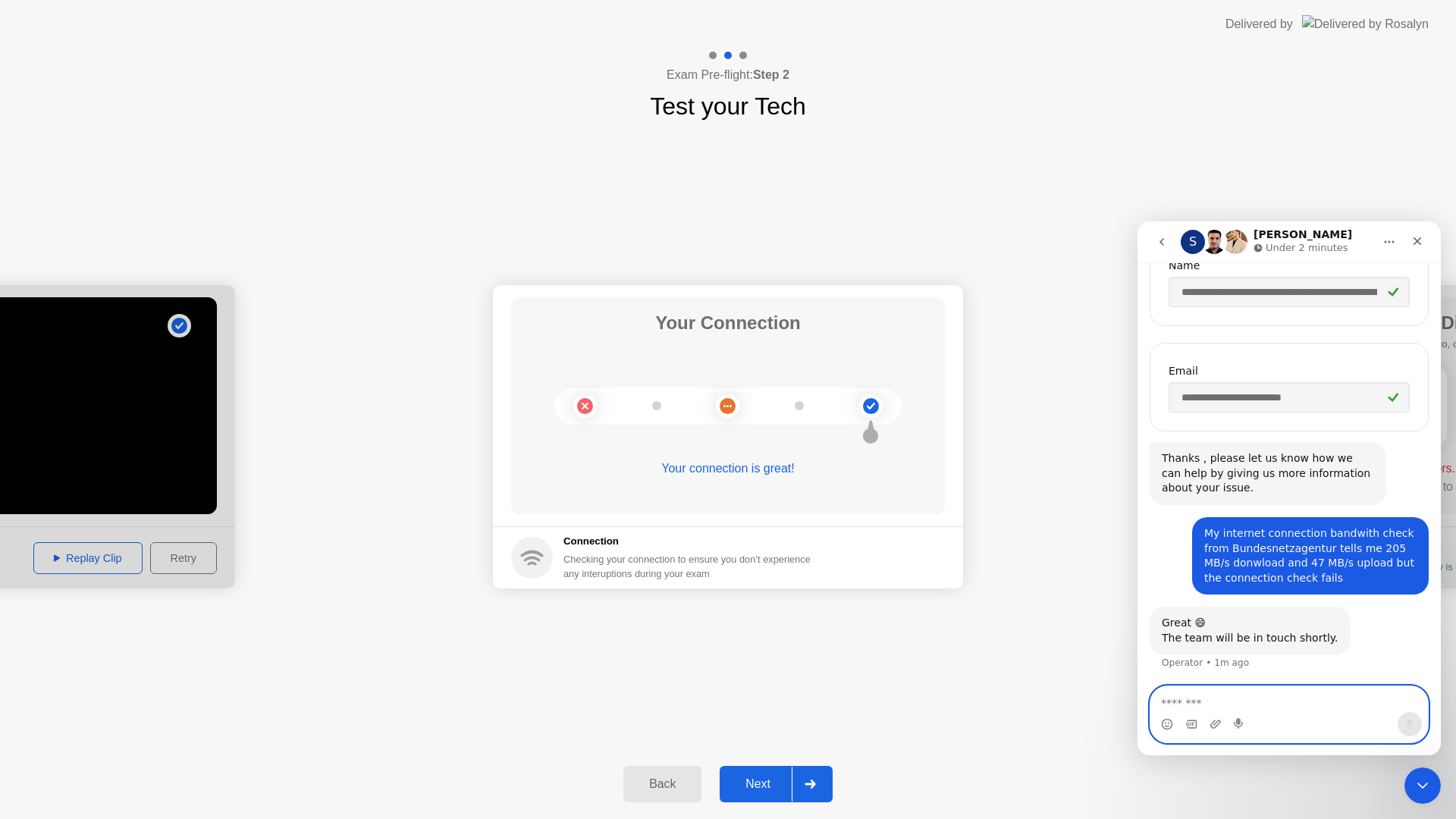
click at [1291, 708] on textarea "Message…" at bounding box center [1289, 699] width 278 height 25
type textarea "**********"
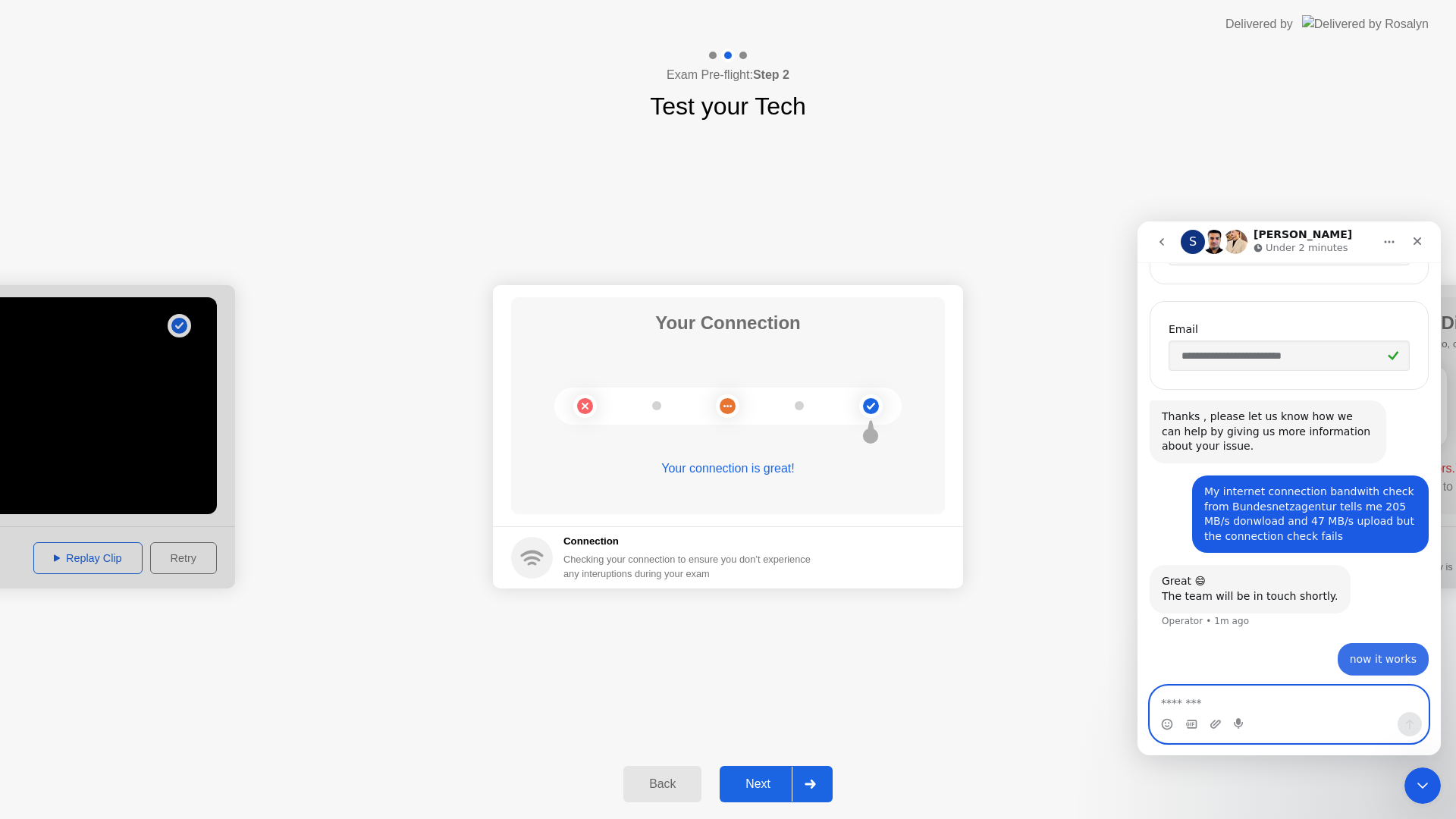
scroll to position [342, 0]
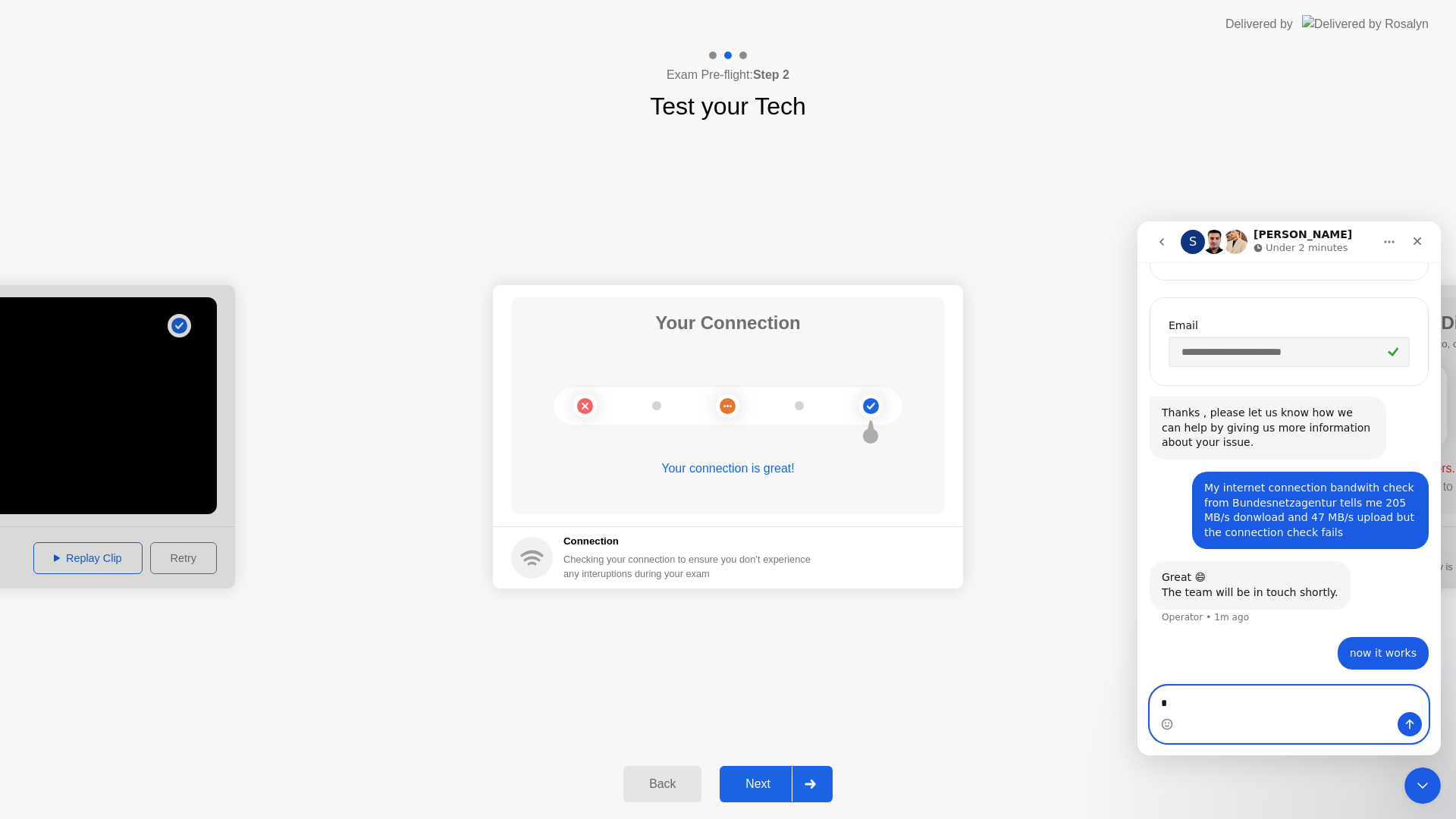
type textarea "**"
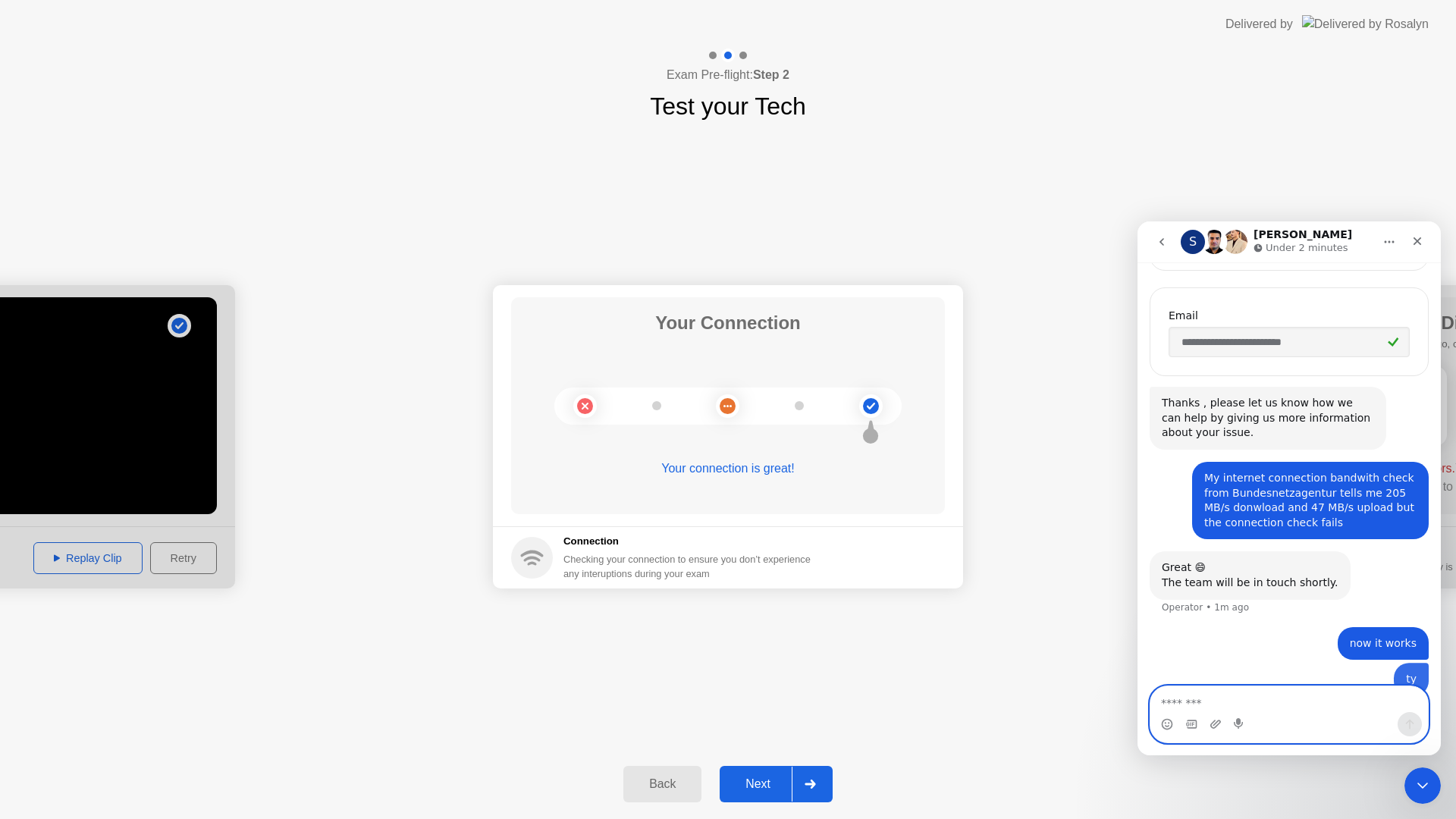
scroll to position [377, 0]
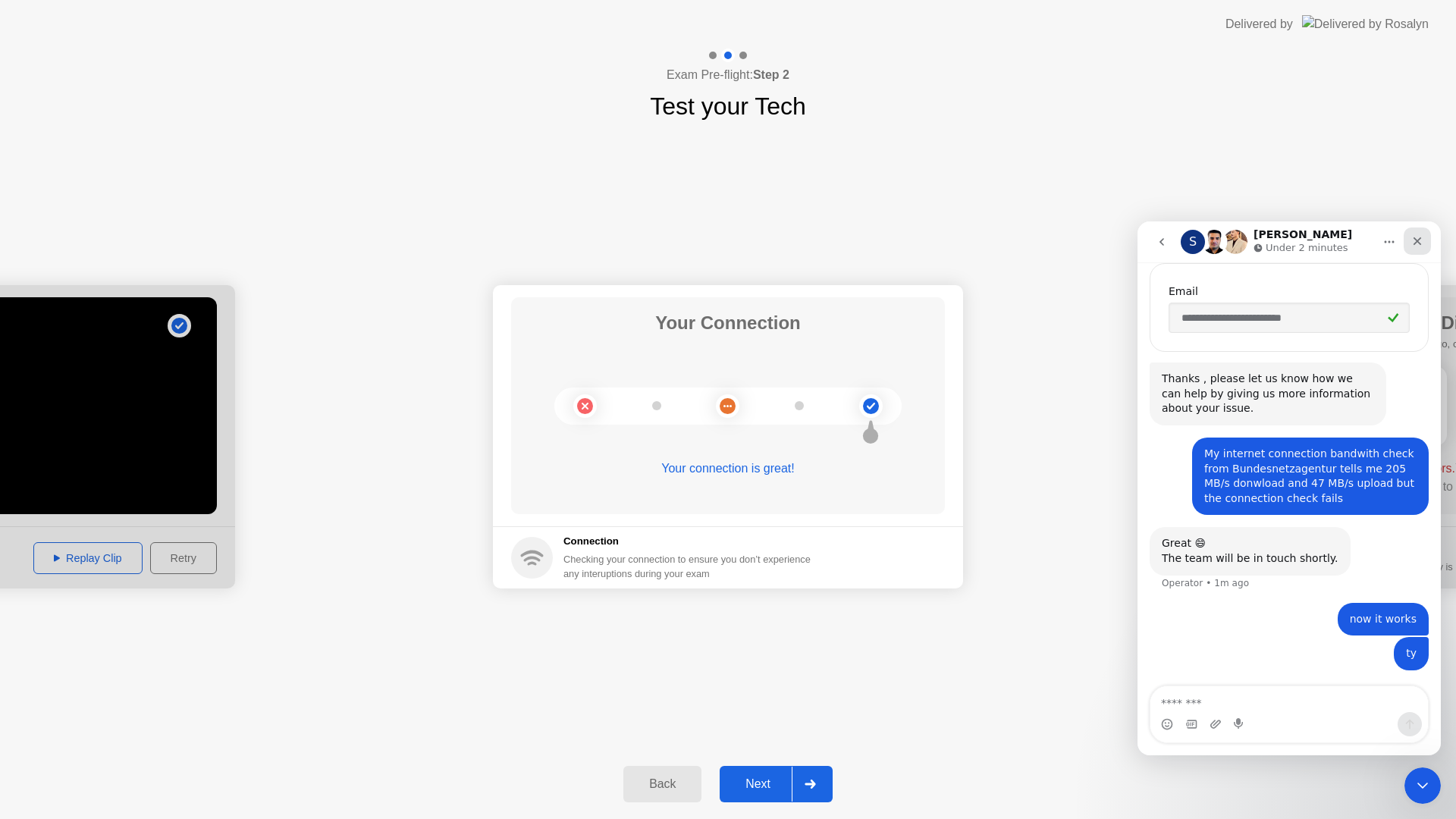
click at [1421, 240] on icon "Close" at bounding box center [1417, 241] width 12 height 12
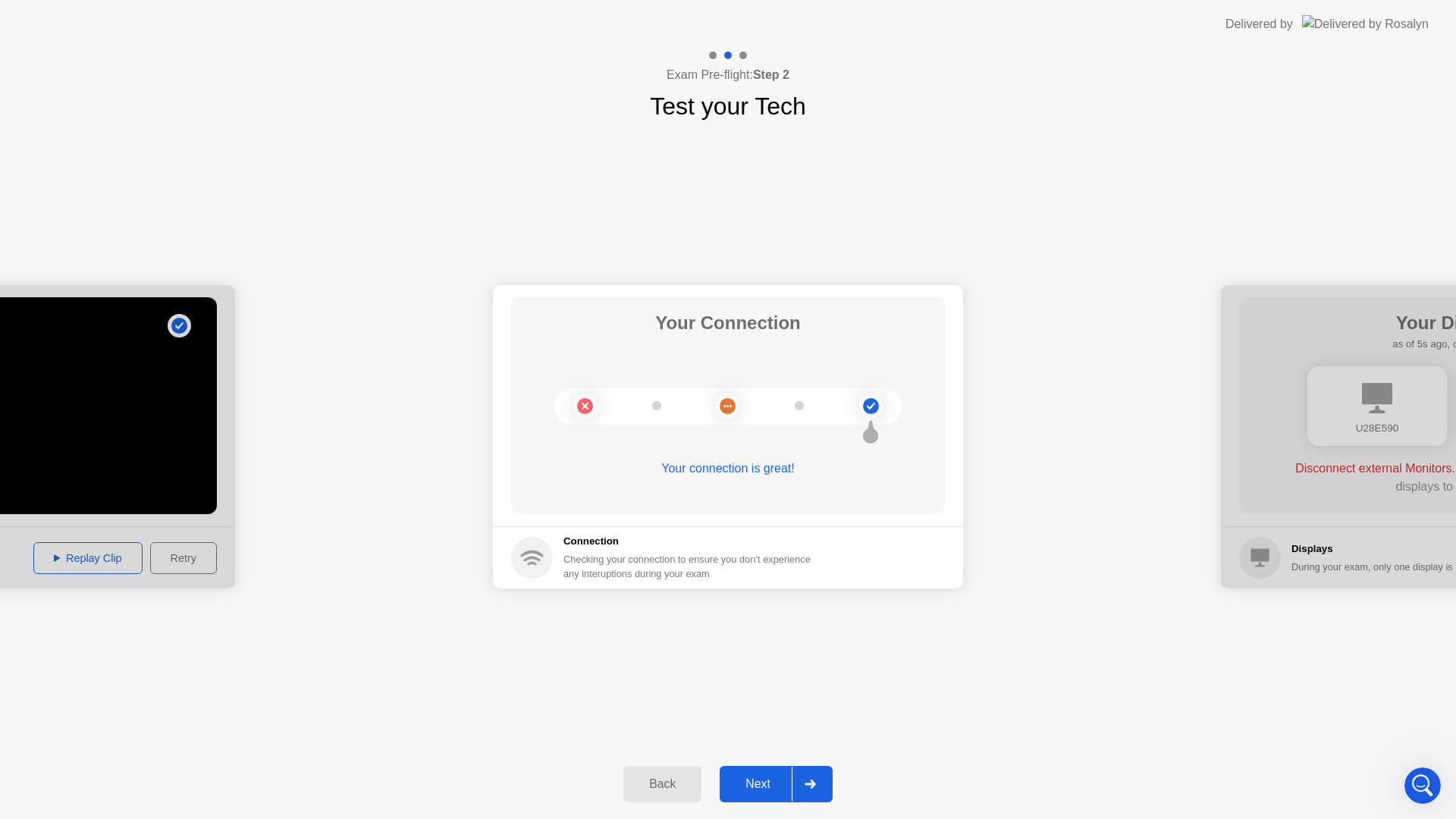
click at [763, 779] on div "Next" at bounding box center [757, 784] width 67 height 14
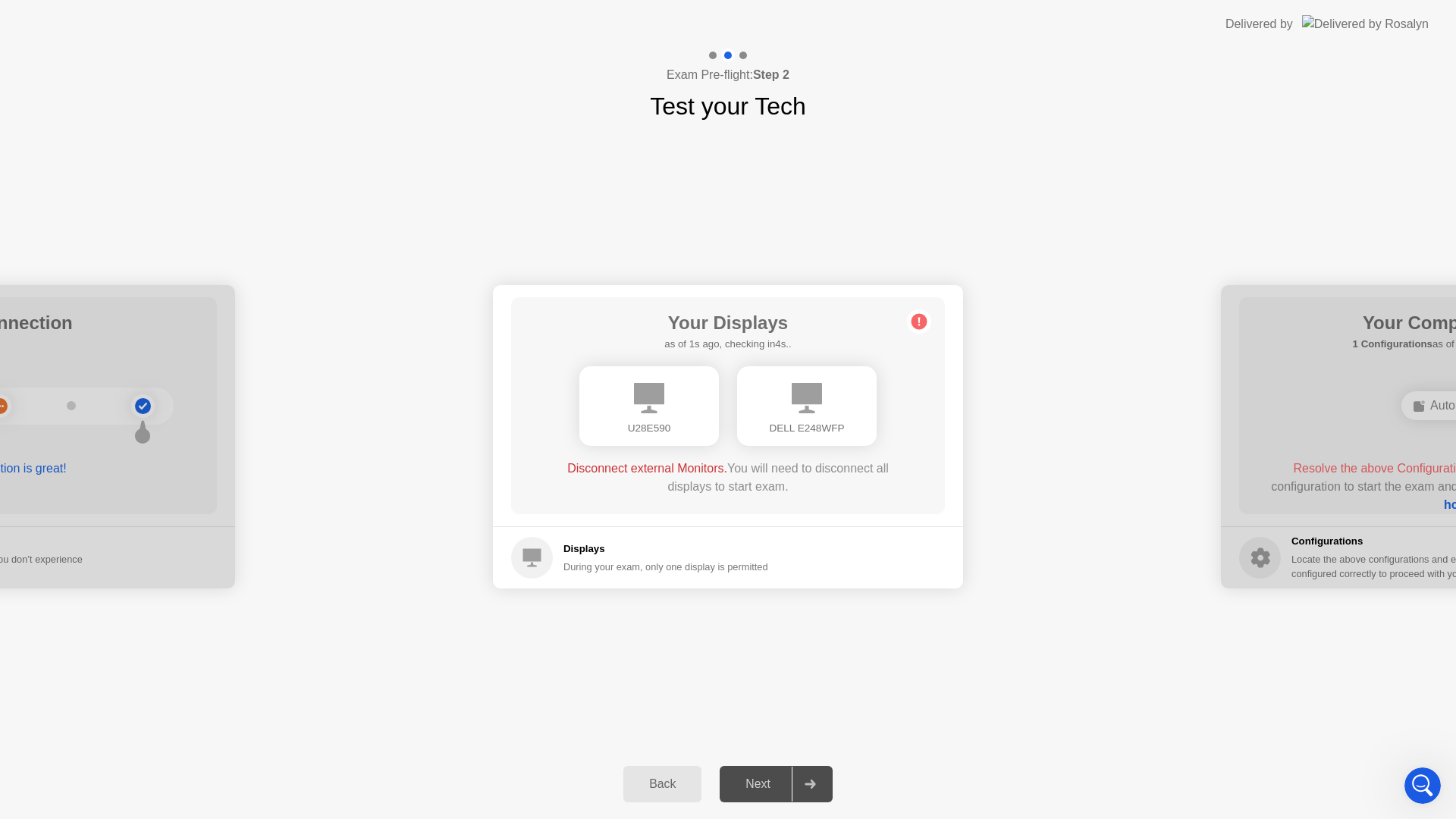
click at [659, 409] on icon at bounding box center [649, 398] width 31 height 31
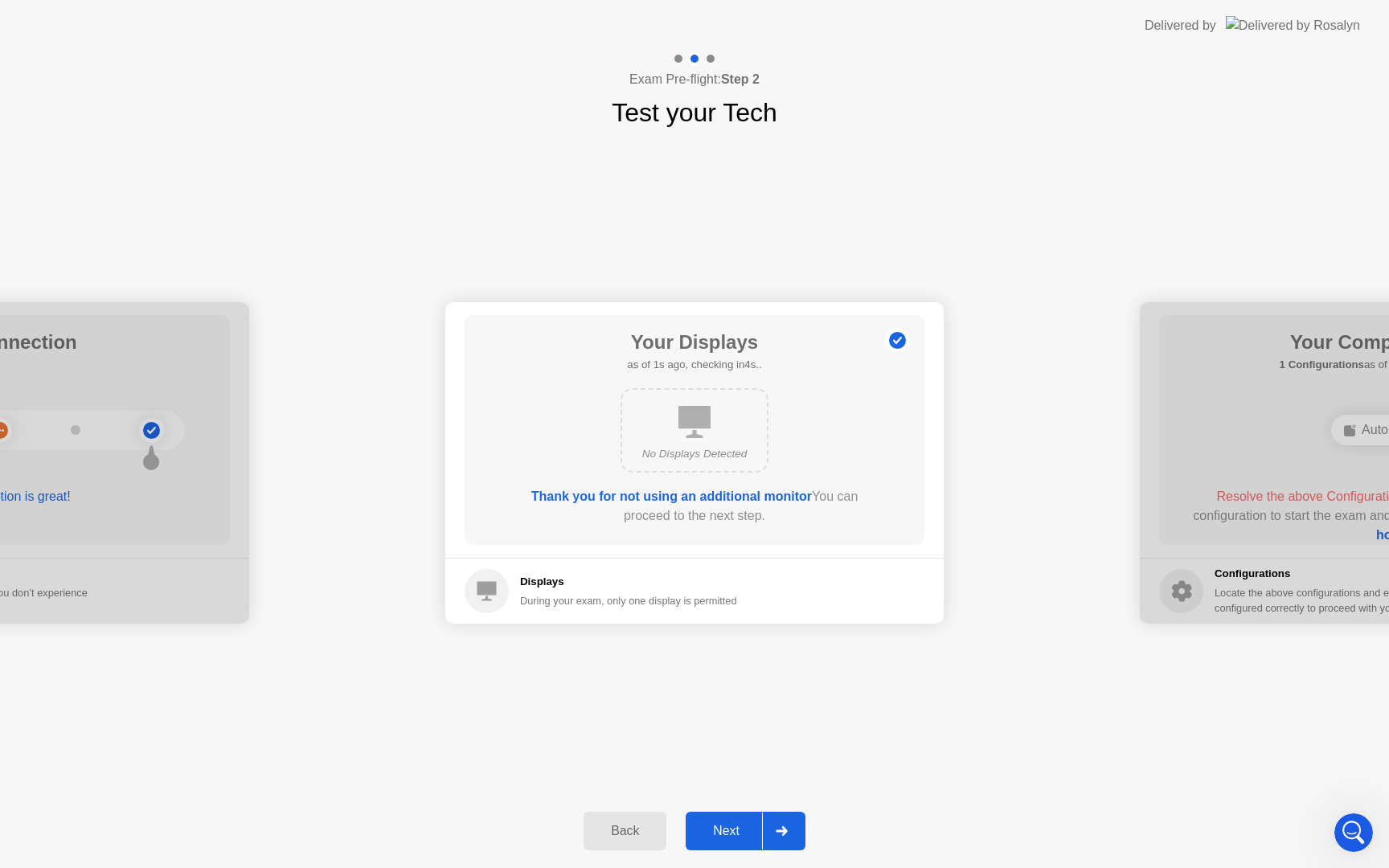
click at [731, 827] on div "Next" at bounding box center [726, 831] width 71 height 14
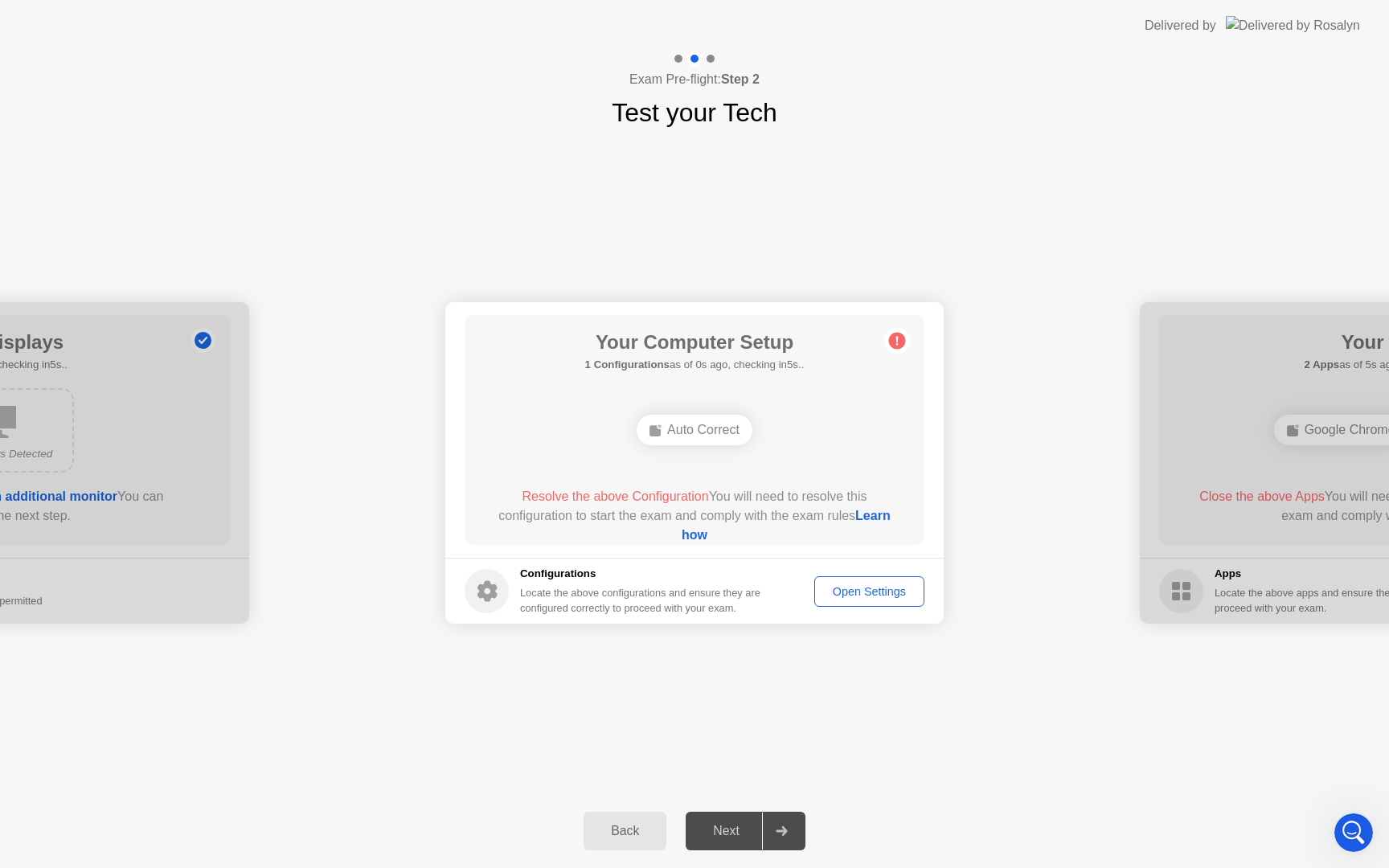
click at [553, 606] on div "Locate the above configurations and ensure they are configured correctly to pro…" at bounding box center [641, 601] width 243 height 31
click at [669, 429] on div "Auto Correct" at bounding box center [694, 430] width 116 height 31
click at [877, 591] on div "Open Settings" at bounding box center [869, 592] width 99 height 13
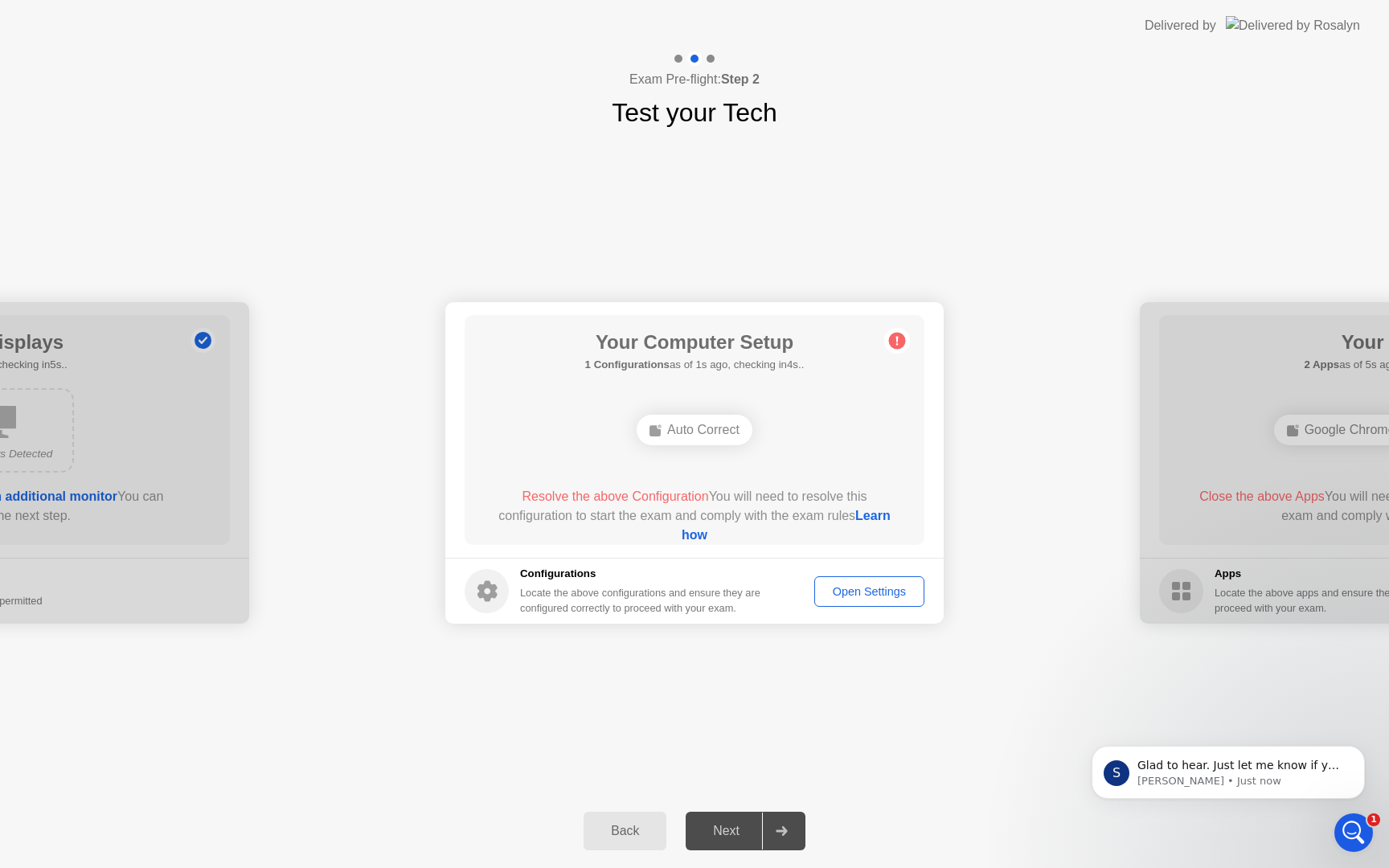
scroll to position [553, 0]
click at [858, 699] on div "**********" at bounding box center [694, 462] width 1389 height 662
click at [633, 495] on span "Resolve the above Configuration" at bounding box center [614, 496] width 186 height 14
click at [599, 592] on div "Locate the above configurations and ensure they are configured correctly to pro…" at bounding box center [641, 601] width 243 height 31
click at [725, 827] on div "Next" at bounding box center [726, 831] width 71 height 14
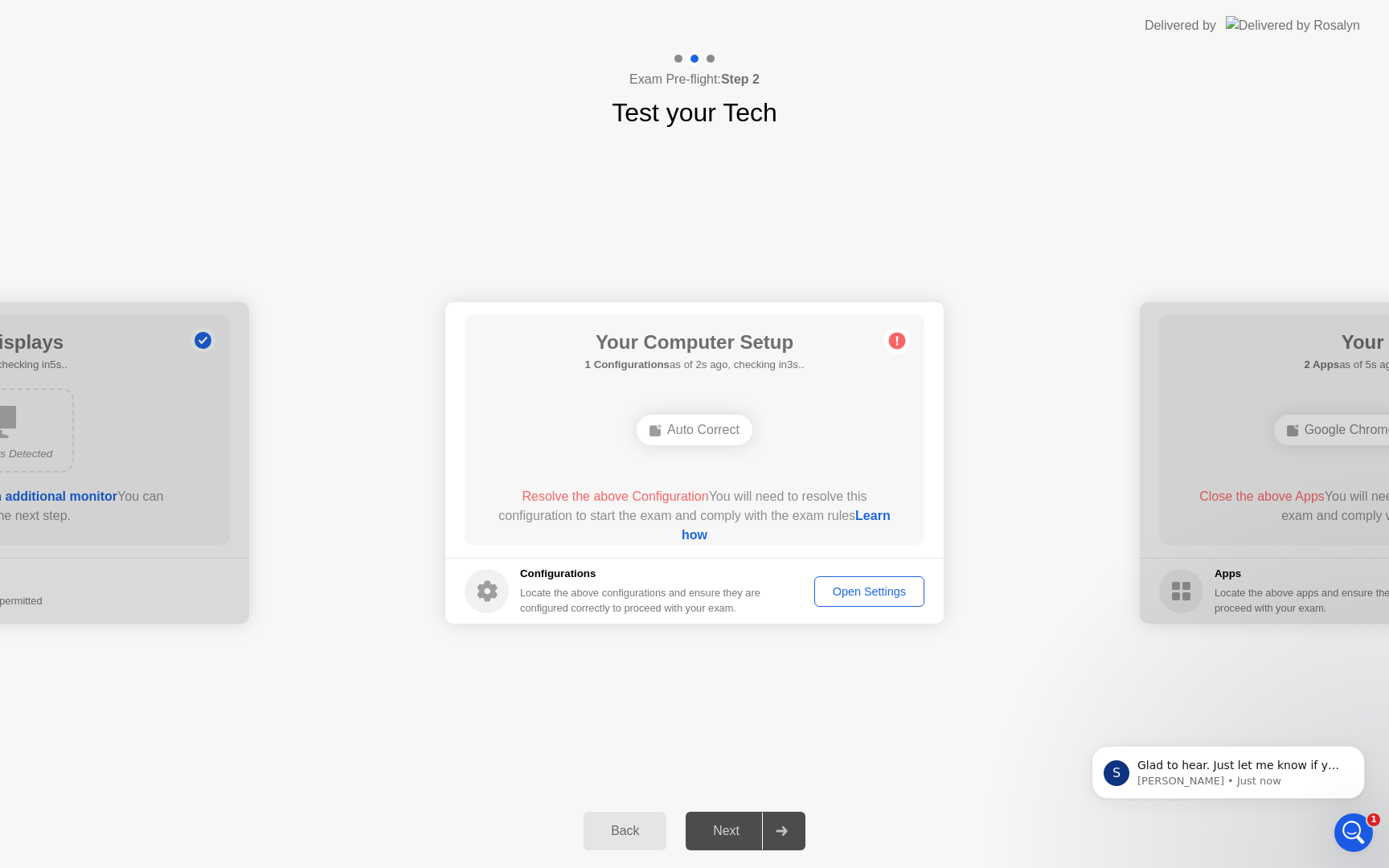
click at [725, 828] on div "Next" at bounding box center [726, 831] width 71 height 14
click at [647, 836] on div "Back" at bounding box center [624, 831] width 73 height 14
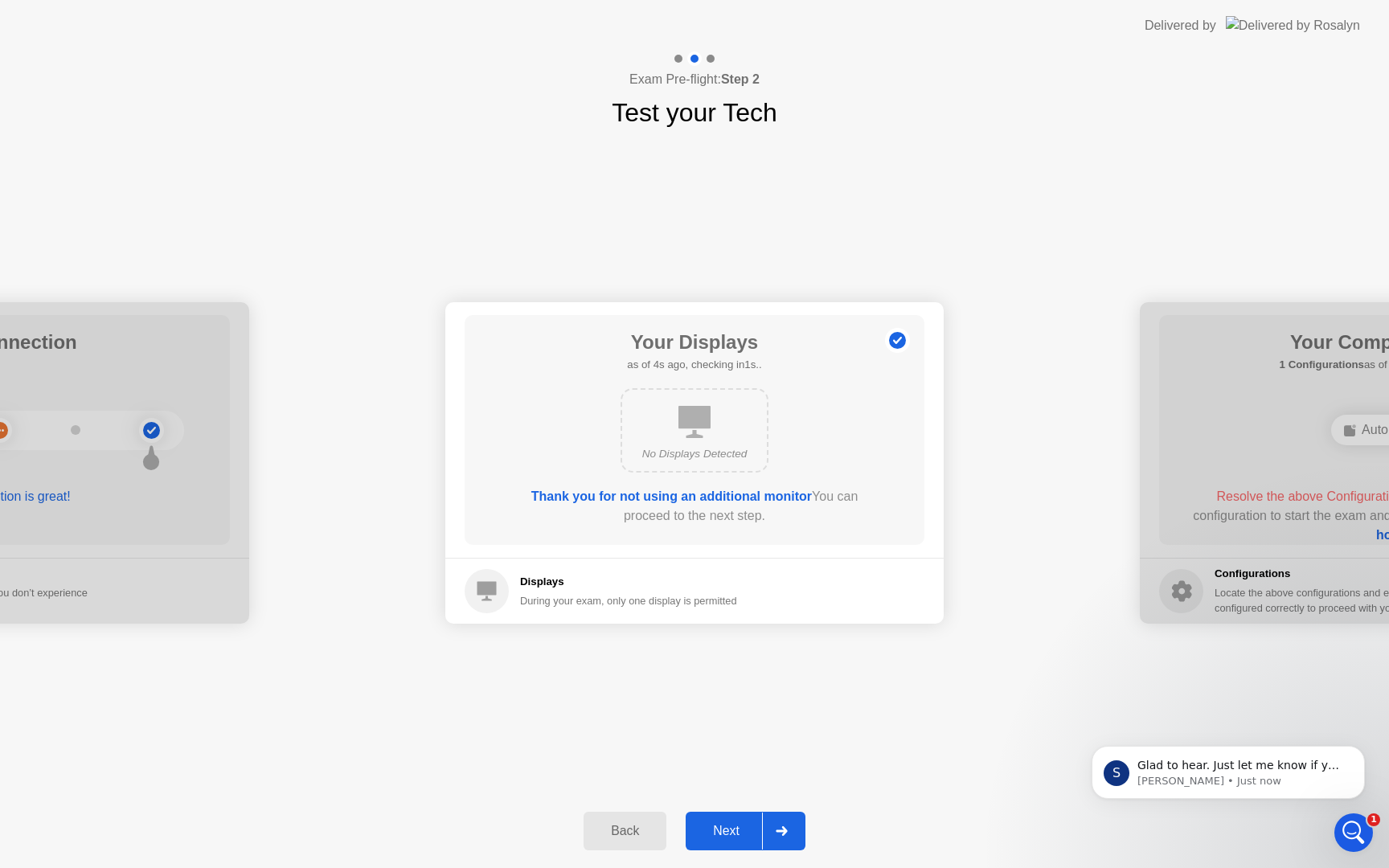
click at [727, 834] on div "Next" at bounding box center [726, 831] width 71 height 14
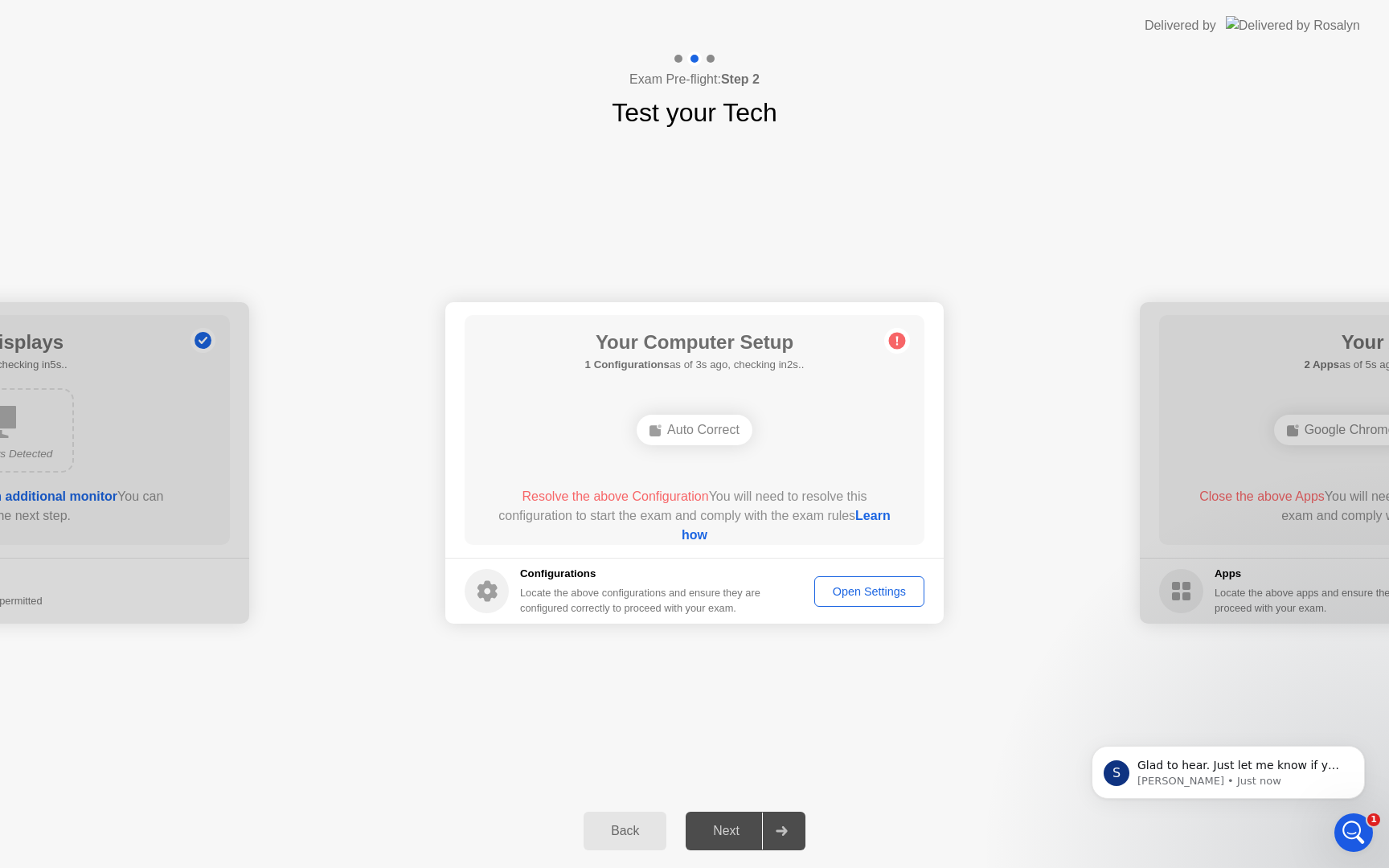
click at [684, 496] on span "Resolve the above Configuration" at bounding box center [614, 496] width 186 height 14
click at [702, 536] on link "Learn how" at bounding box center [786, 525] width 209 height 33
